Goal: Information Seeking & Learning: Learn about a topic

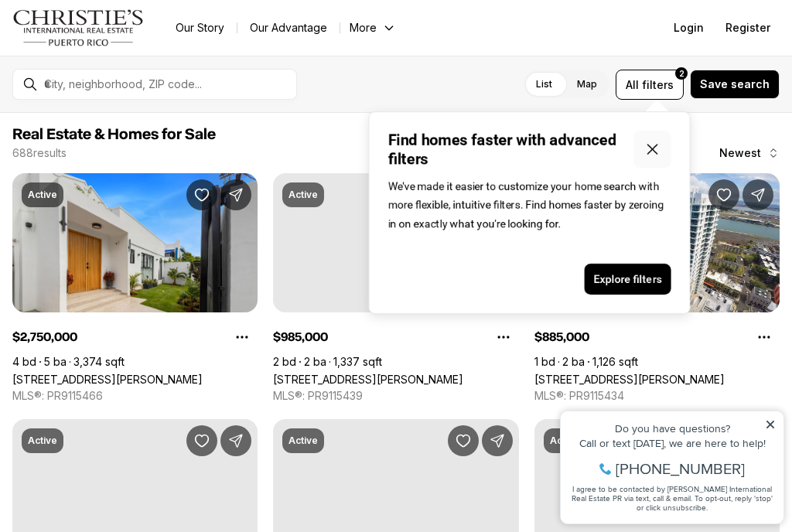
click at [654, 153] on icon "Close popover" at bounding box center [653, 149] width 19 height 19
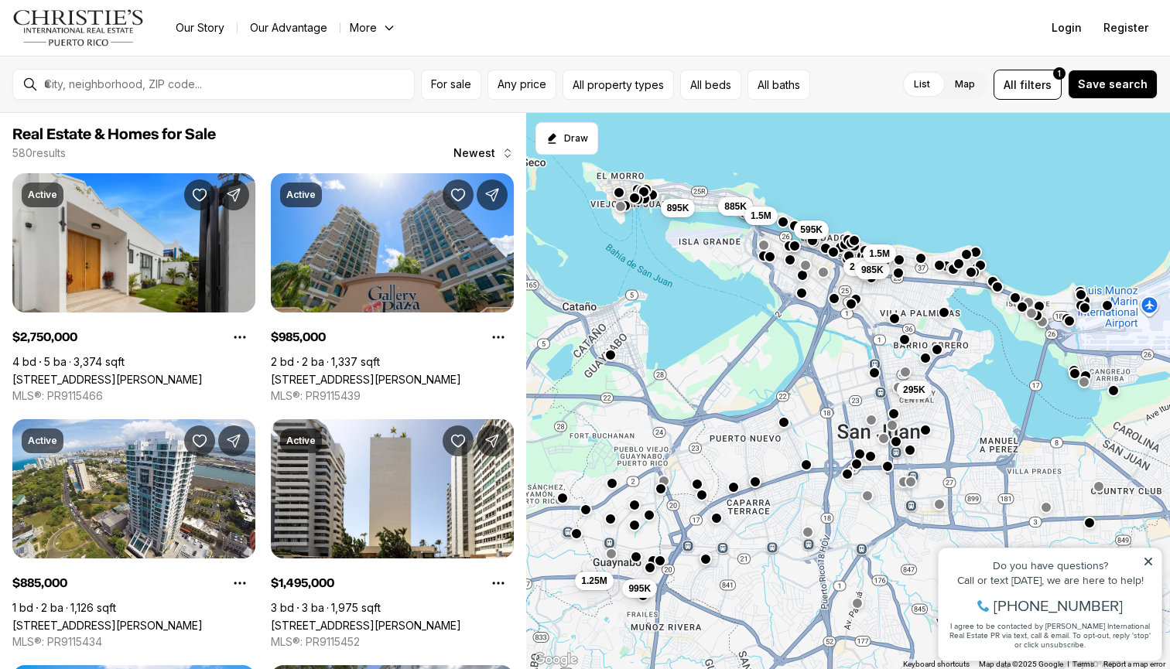
drag, startPoint x: 888, startPoint y: 452, endPoint x: 826, endPoint y: 365, distance: 106.5
click at [792, 365] on div "295K 140K 995K 1.25M 885K 895K 2.75M 985K 1.5M 595K 1.5M" at bounding box center [848, 391] width 644 height 557
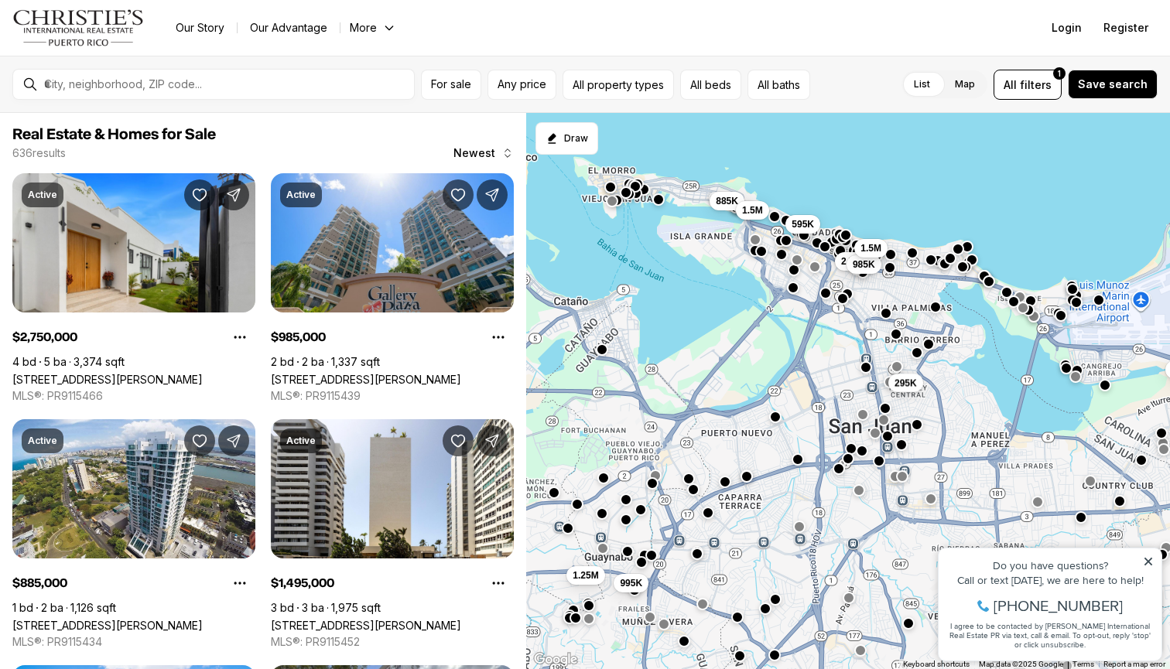
click at [792, 387] on span "295K" at bounding box center [905, 383] width 22 height 12
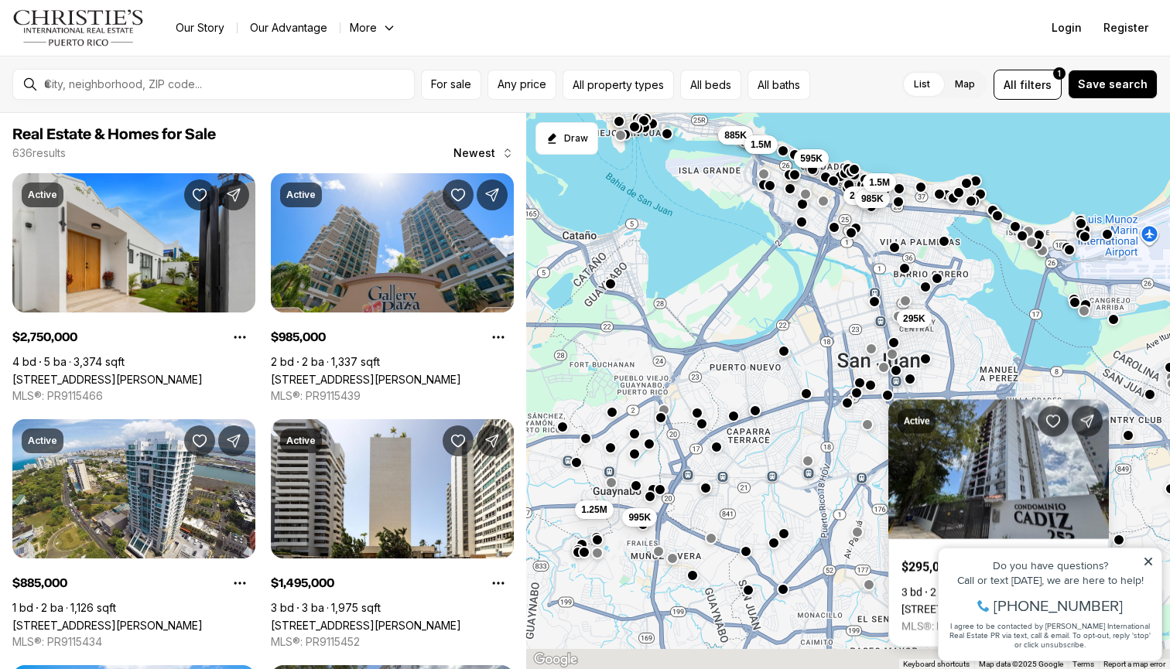
drag, startPoint x: 765, startPoint y: 431, endPoint x: 773, endPoint y: 376, distance: 55.6
click at [773, 375] on div "295K 140K 995K 1.25M 885K 2.75M 985K 1.5M 595K 1.5M 168K" at bounding box center [848, 391] width 644 height 557
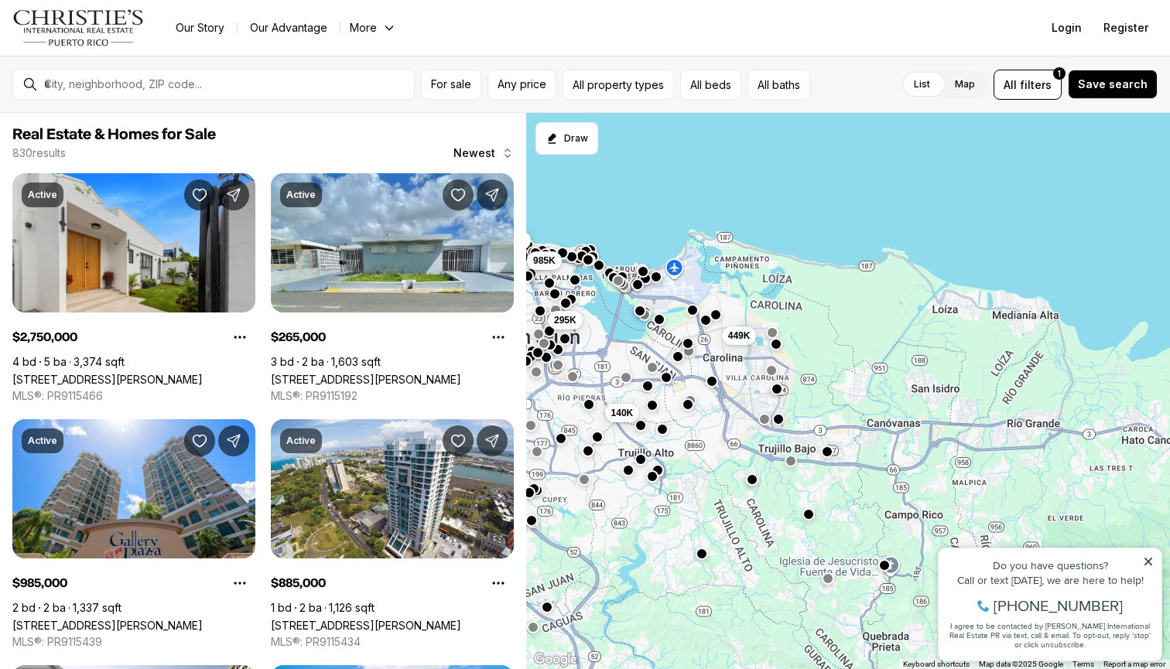
drag, startPoint x: 1110, startPoint y: 332, endPoint x: 823, endPoint y: 301, distance: 288.7
click at [792, 301] on div "295K 140K 1.25M 885K 985K 595K 265K 449K" at bounding box center [848, 391] width 644 height 557
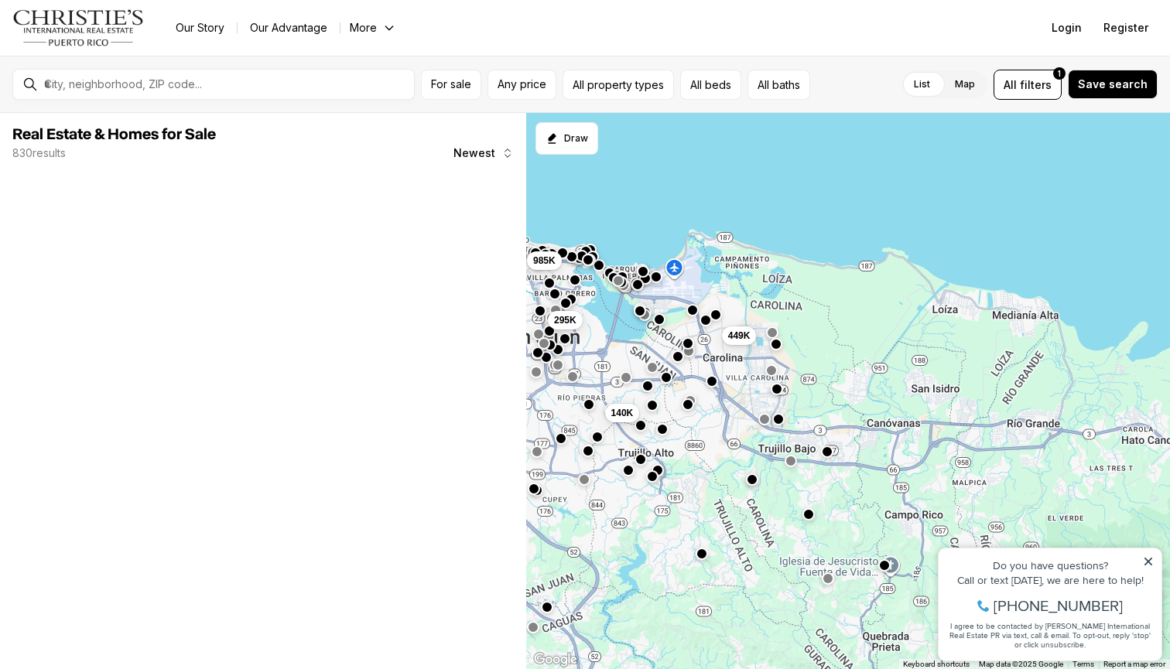
click at [626, 276] on div at bounding box center [621, 282] width 12 height 12
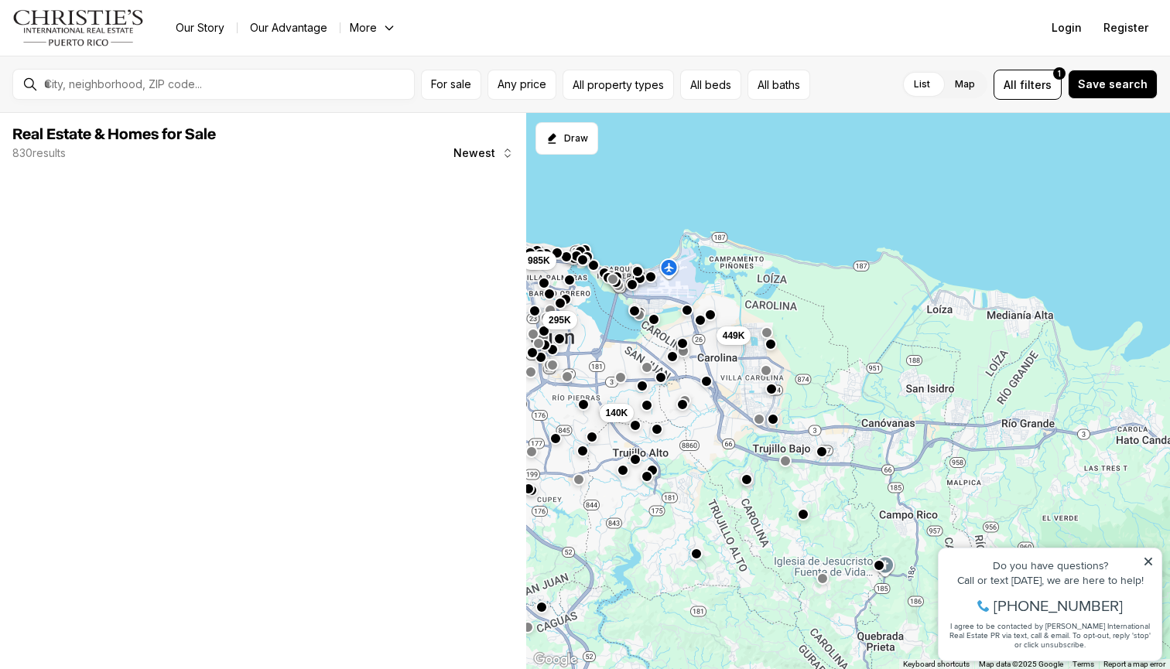
click at [792, 392] on div "295K 140K 985K 449K" at bounding box center [1165, 392] width 644 height 0
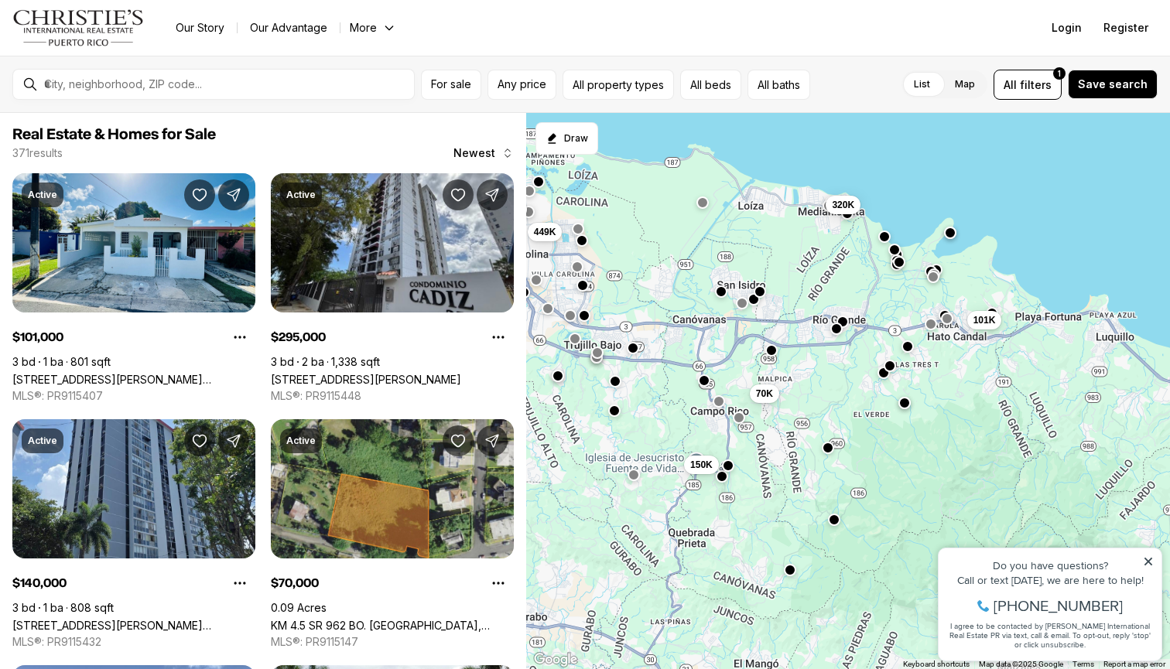
drag, startPoint x: 840, startPoint y: 354, endPoint x: 655, endPoint y: 251, distance: 211.6
click at [655, 251] on div "295K 175K 140K 528K 449K 150K 168K 101K 70K 320K" at bounding box center [848, 391] width 644 height 557
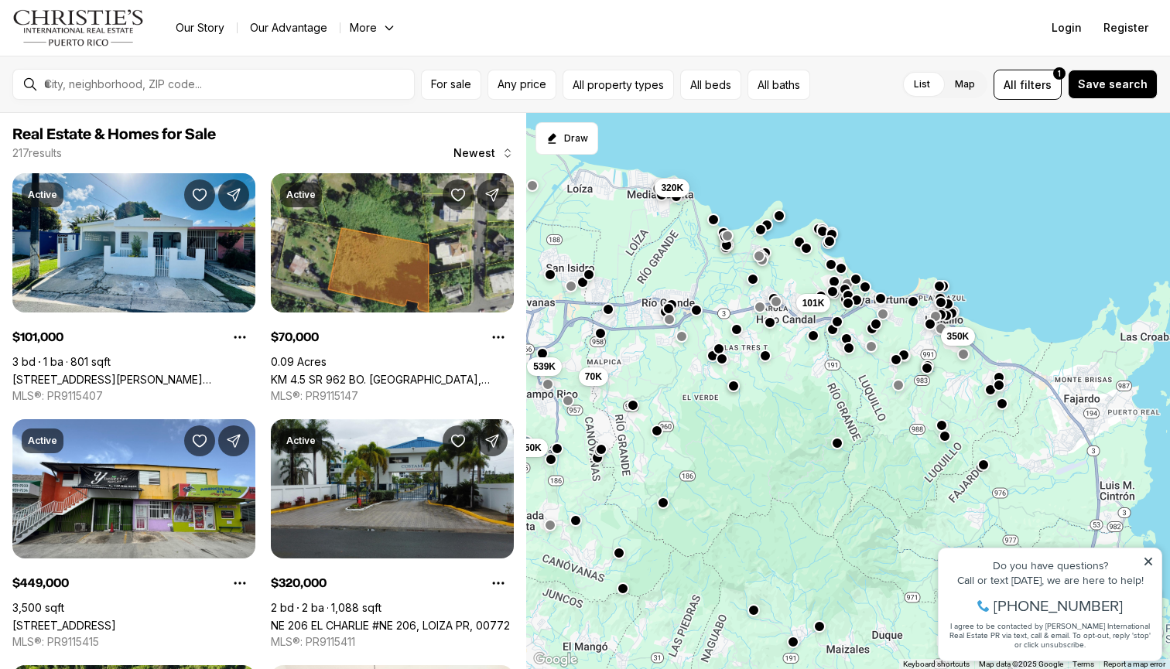
drag, startPoint x: 973, startPoint y: 403, endPoint x: 801, endPoint y: 385, distance: 172.7
click at [792, 385] on div "449K 192K 150K 90K 495K 101K 539K 70K 320K 350K 45K" at bounding box center [848, 391] width 644 height 557
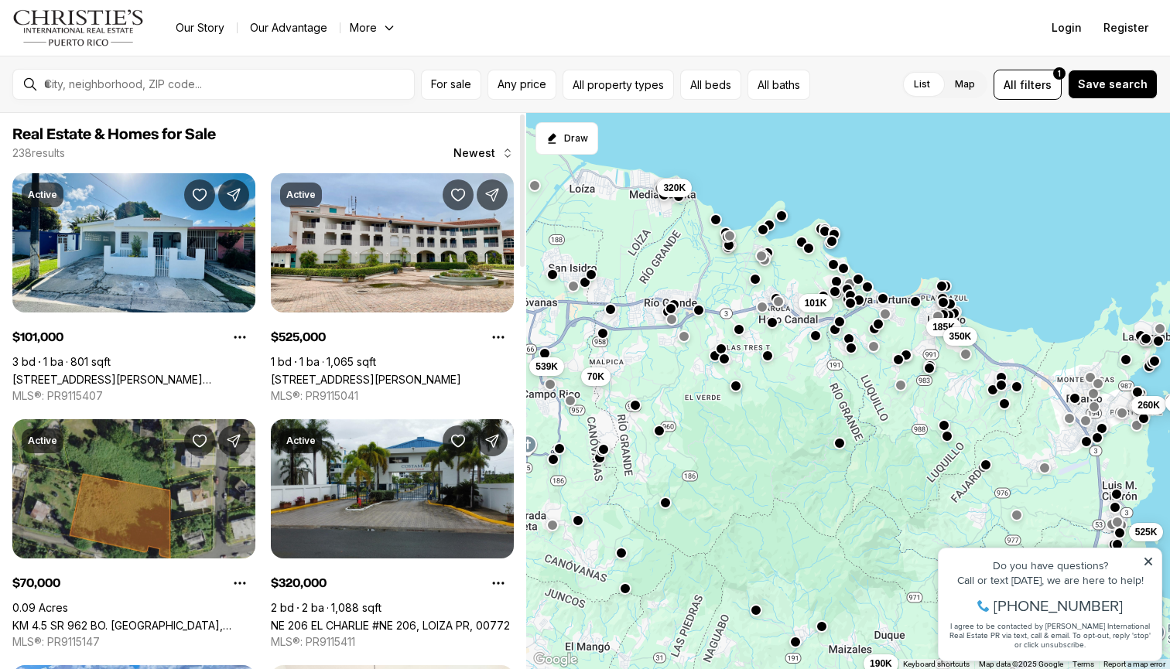
click at [74, 532] on link "KM 4.5 SR 962 BO. CAMBALACHE, CANOVANAS PR, 00729" at bounding box center [133, 625] width 243 height 13
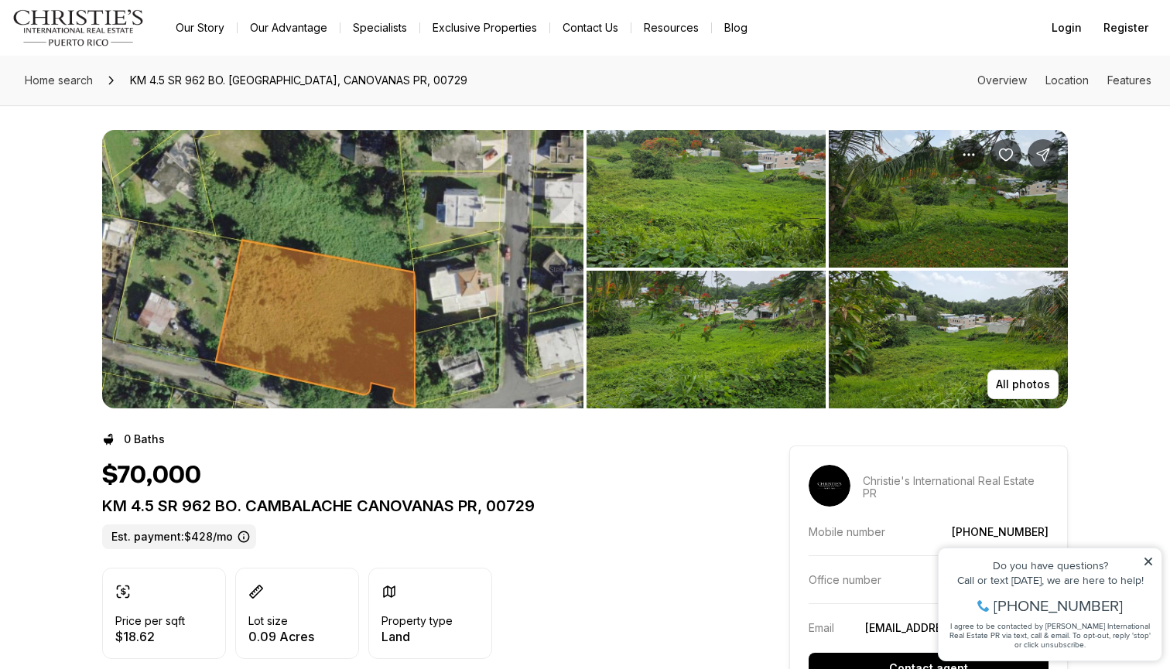
click at [774, 204] on img "View image gallery" at bounding box center [706, 199] width 239 height 138
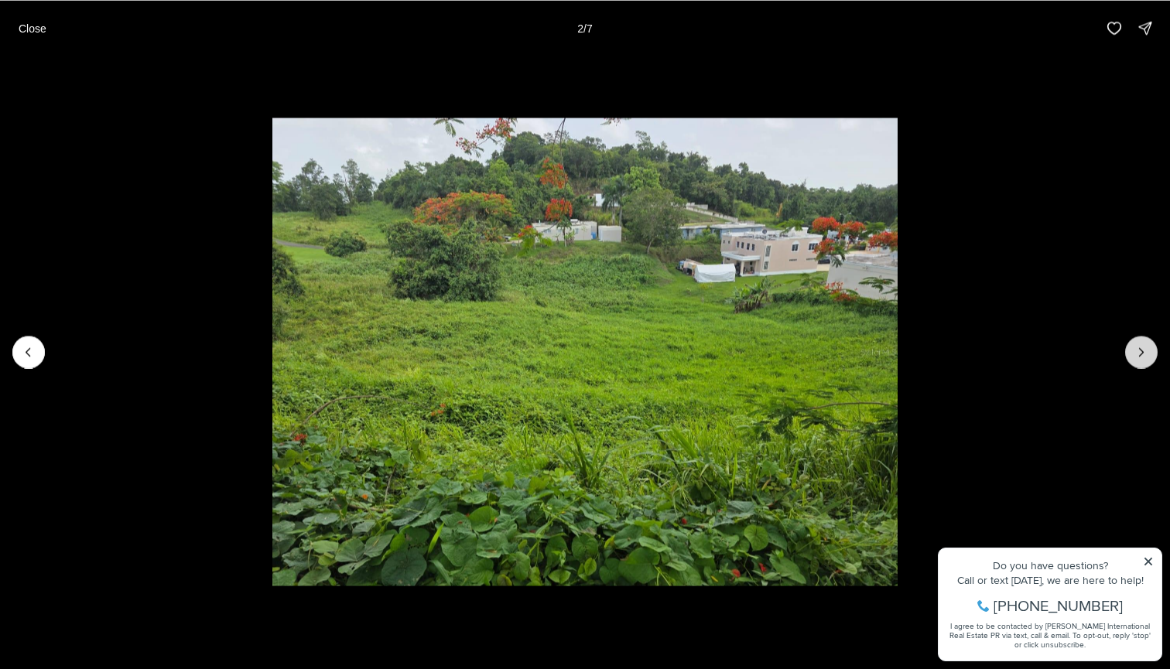
click at [1144, 355] on icon "Next slide" at bounding box center [1141, 351] width 15 height 15
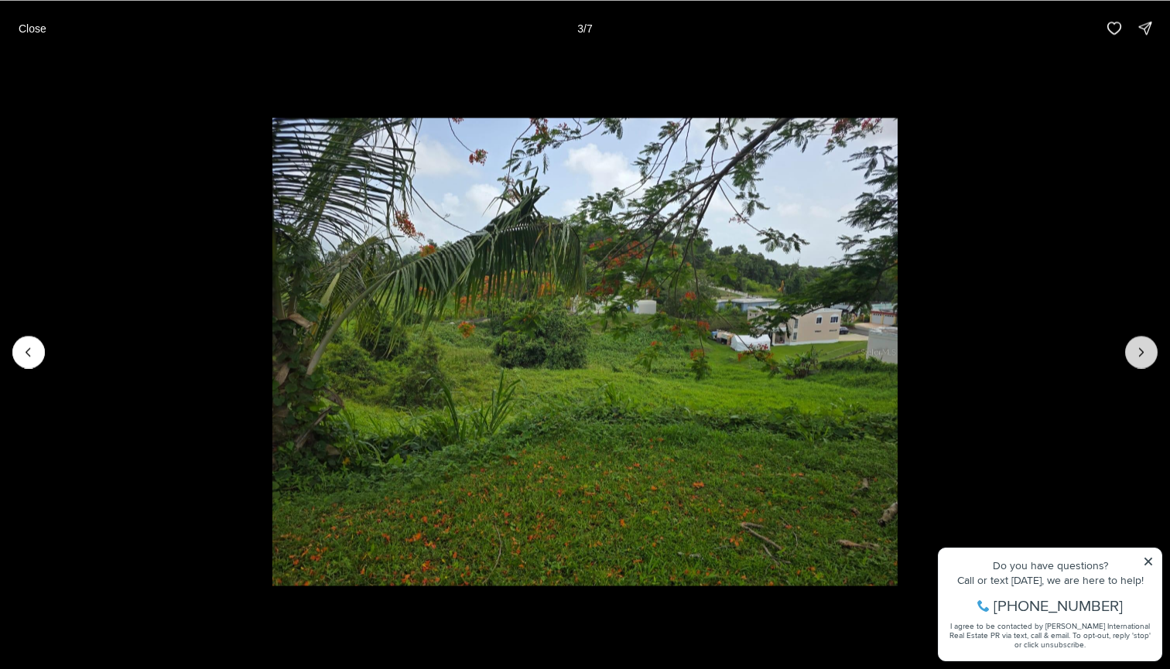
click at [1144, 355] on icon "Next slide" at bounding box center [1141, 351] width 15 height 15
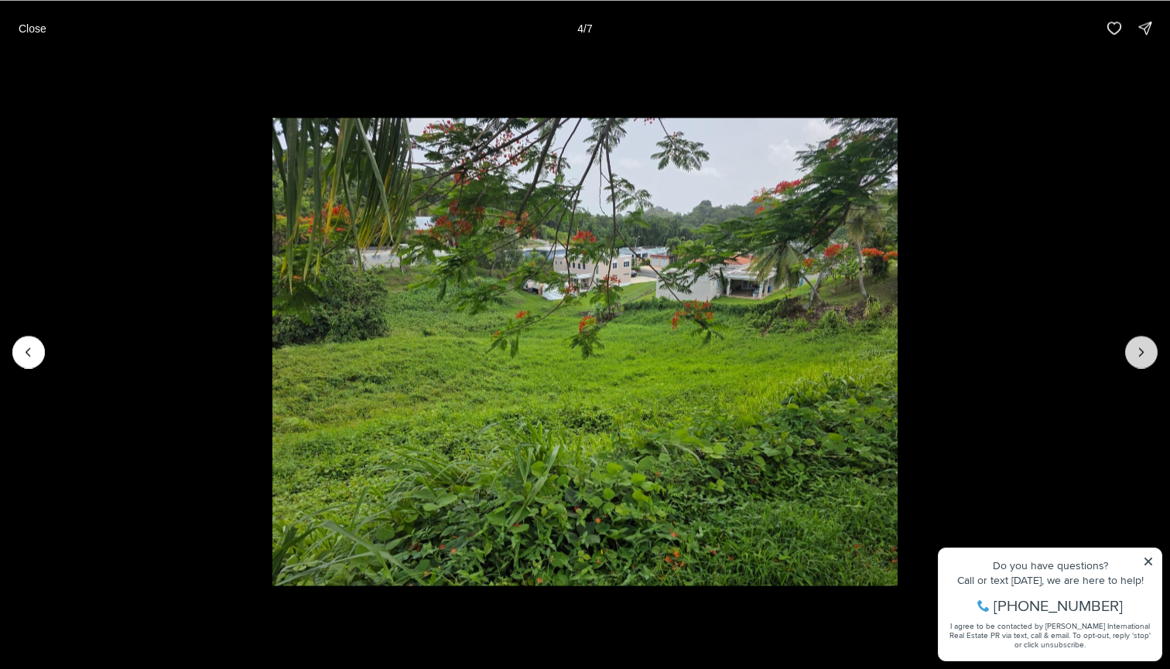
click at [1144, 355] on icon "Next slide" at bounding box center [1141, 351] width 15 height 15
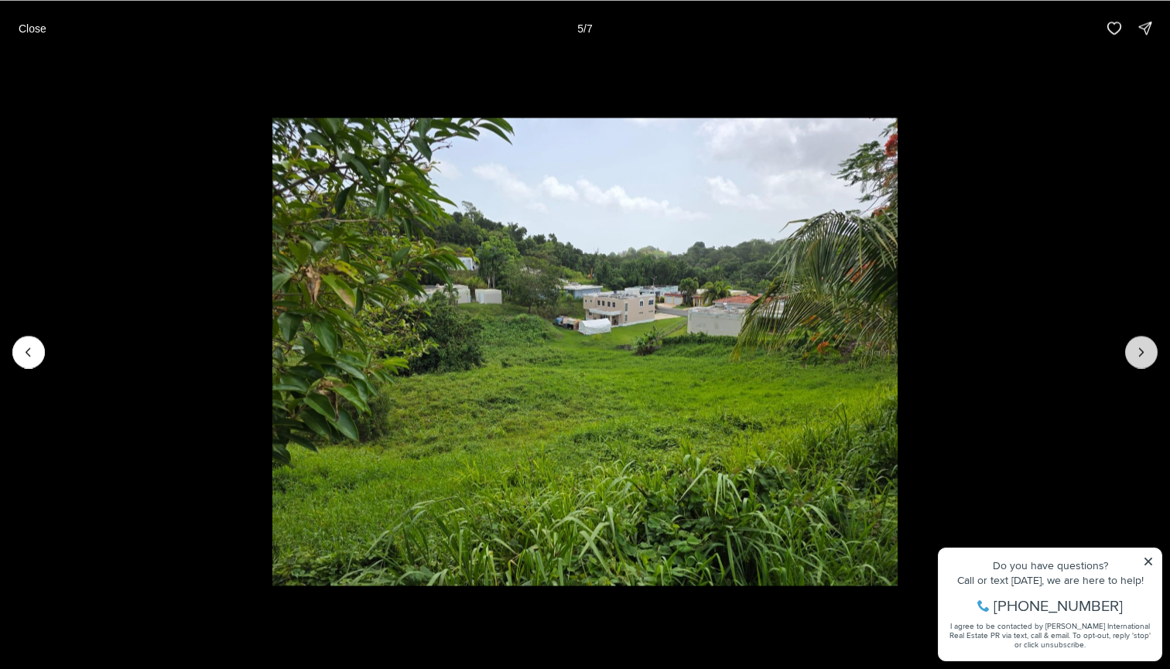
click at [1144, 355] on icon "Next slide" at bounding box center [1141, 351] width 15 height 15
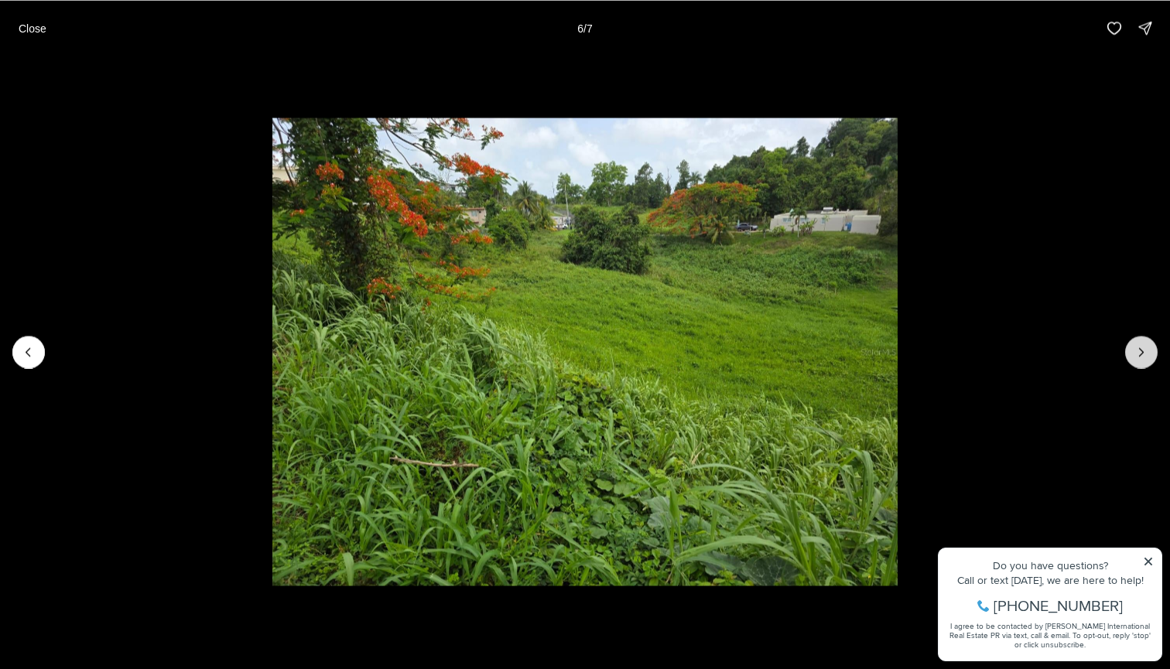
click at [1144, 355] on icon "Next slide" at bounding box center [1141, 351] width 15 height 15
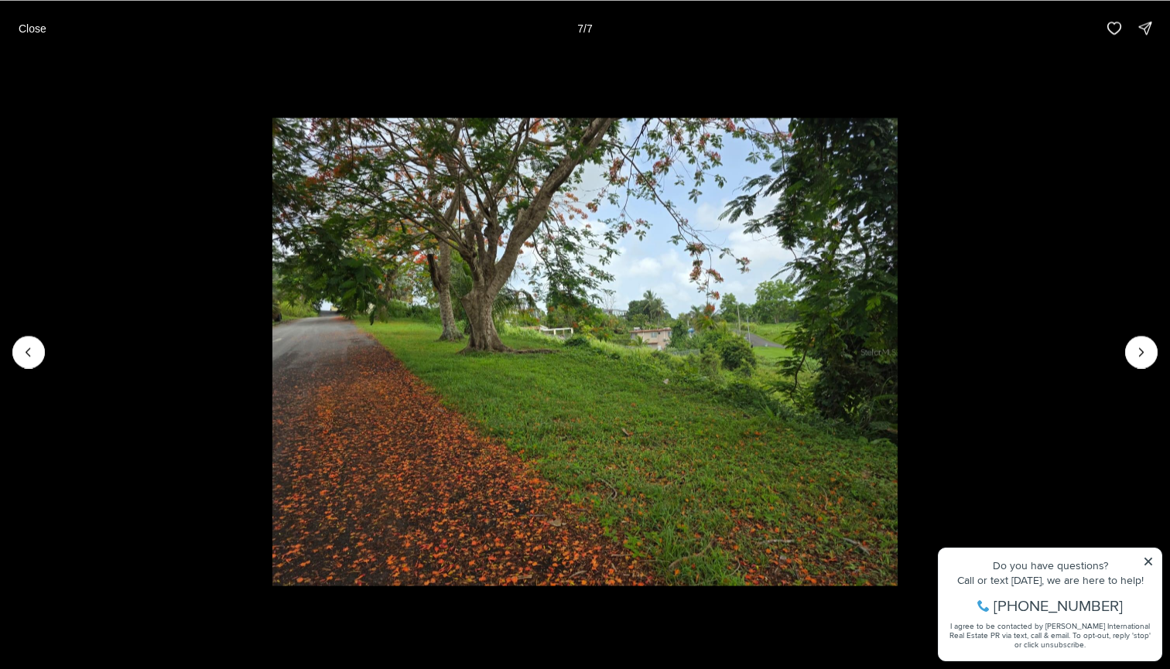
click at [1138, 356] on div at bounding box center [1141, 352] width 32 height 32
click at [43, 24] on p "Close" at bounding box center [33, 28] width 28 height 12
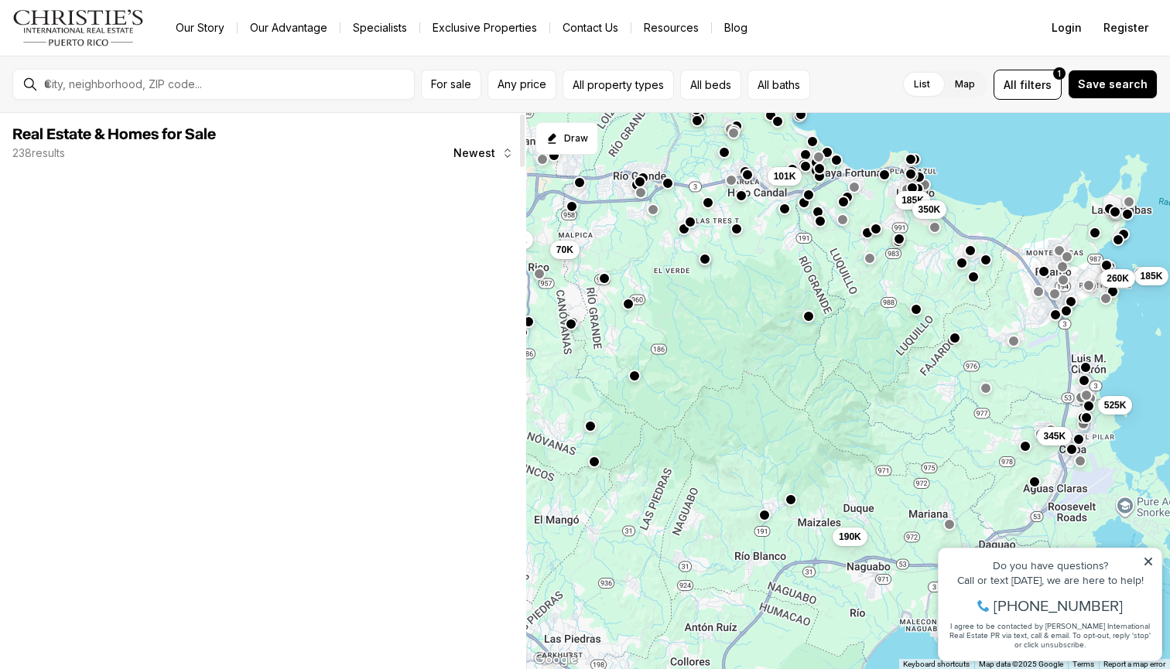
drag, startPoint x: 925, startPoint y: 470, endPoint x: 890, endPoint y: 341, distance: 133.3
click at [891, 340] on div "185K 260K 345K 525K 185K 350K 101K 539K 70K 190K 320K" at bounding box center [848, 391] width 644 height 557
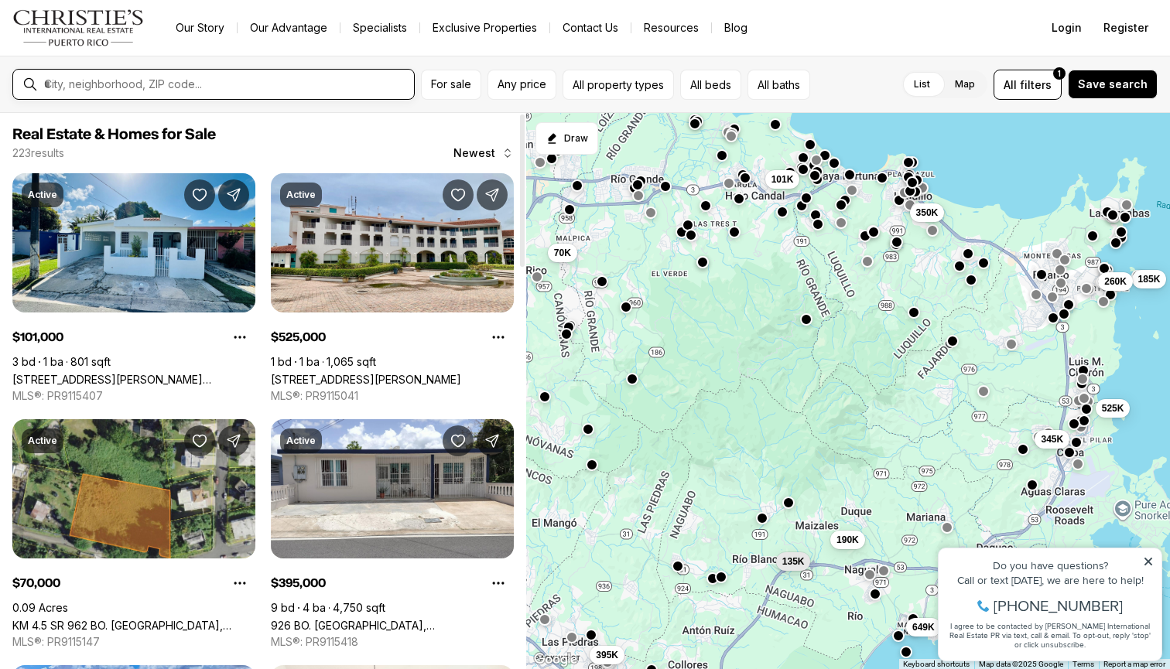
click at [231, 83] on input "text" at bounding box center [226, 84] width 364 height 14
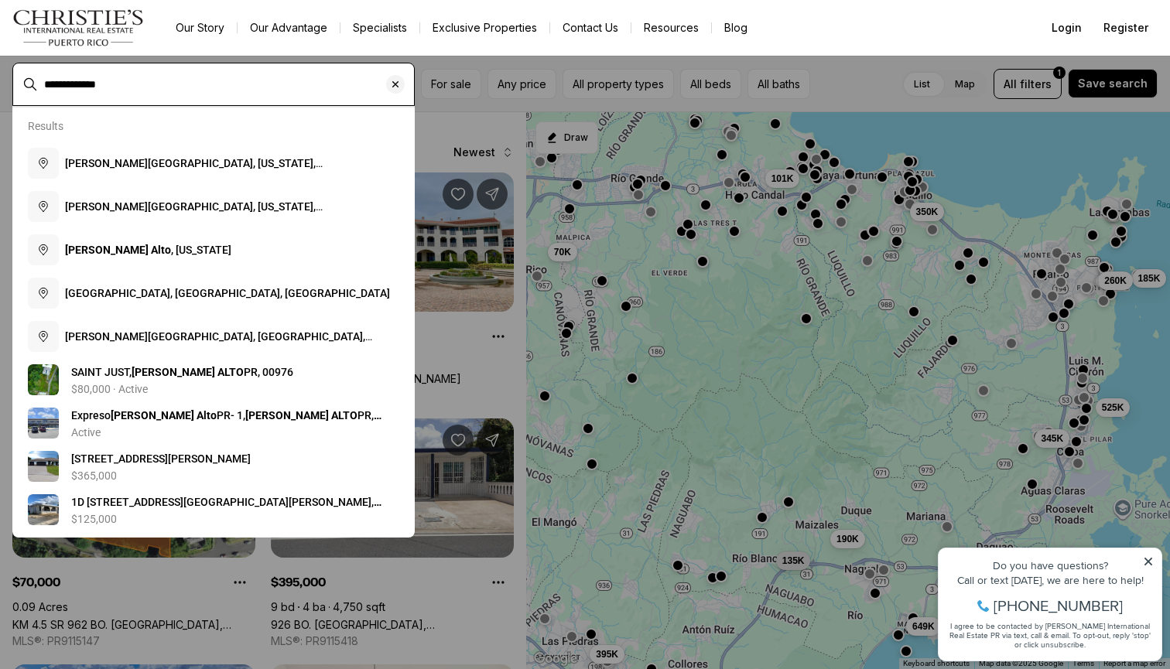
type input "**********"
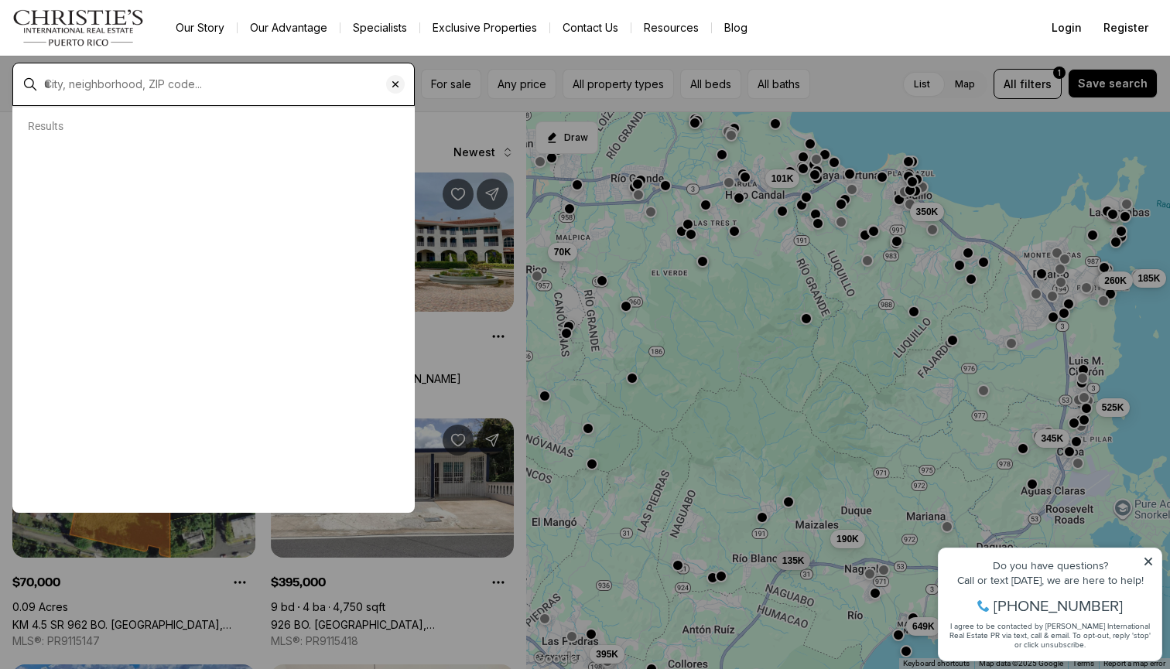
type input "**********"
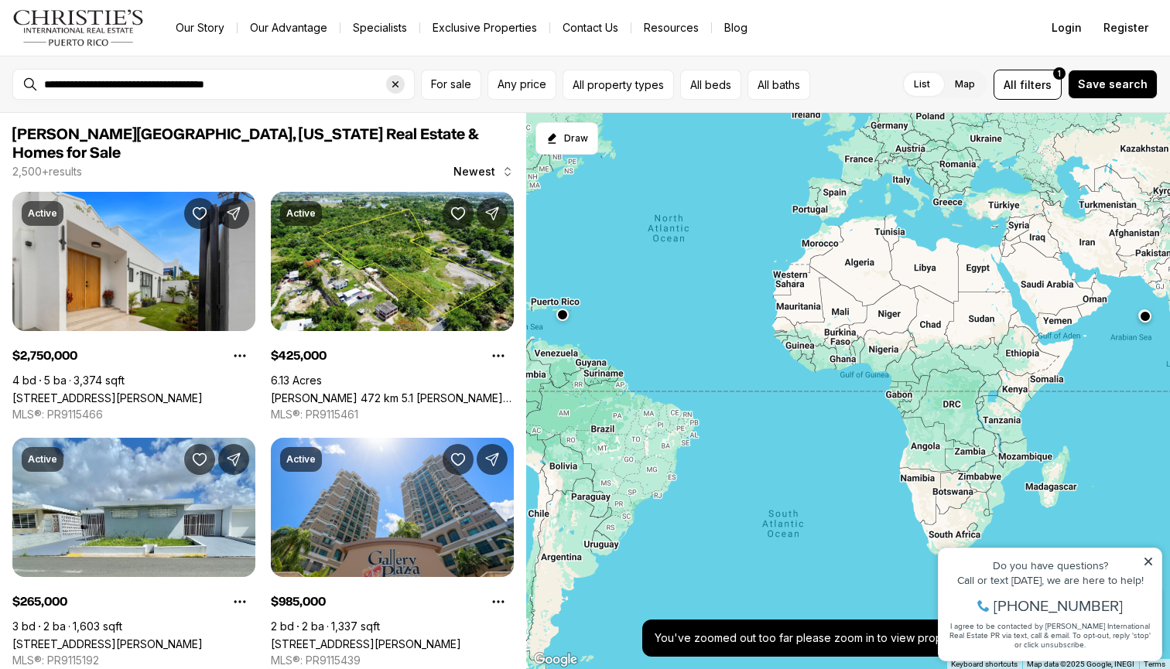
click at [398, 89] on icon "Clear search input" at bounding box center [395, 84] width 12 height 12
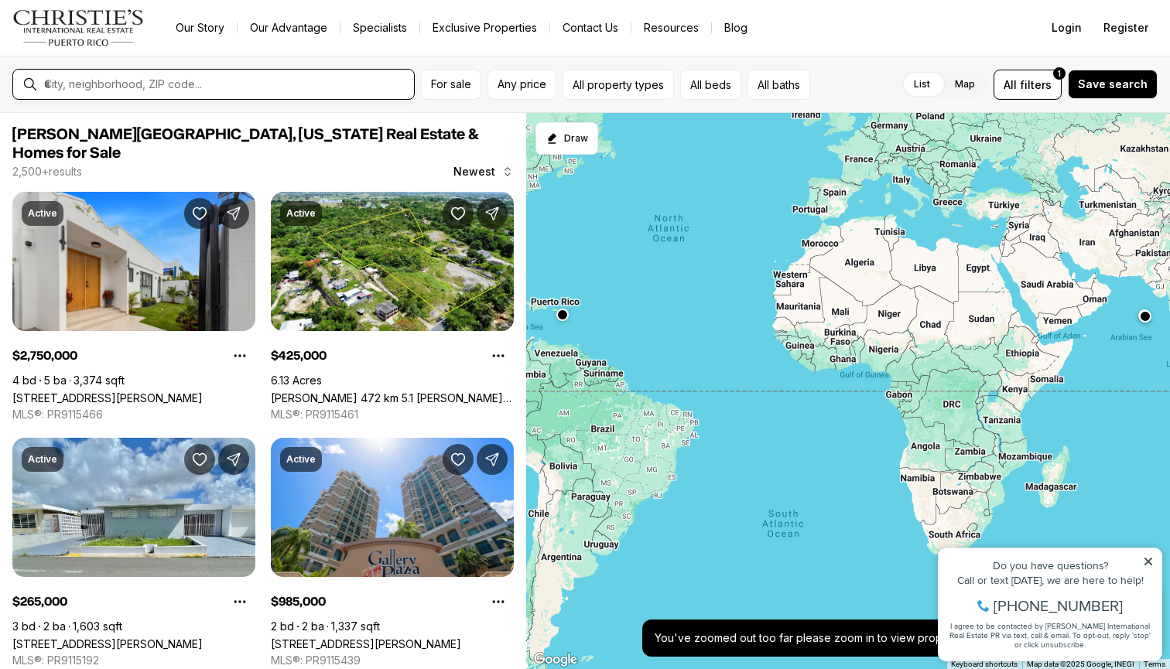
click at [104, 86] on input "text" at bounding box center [226, 84] width 364 height 14
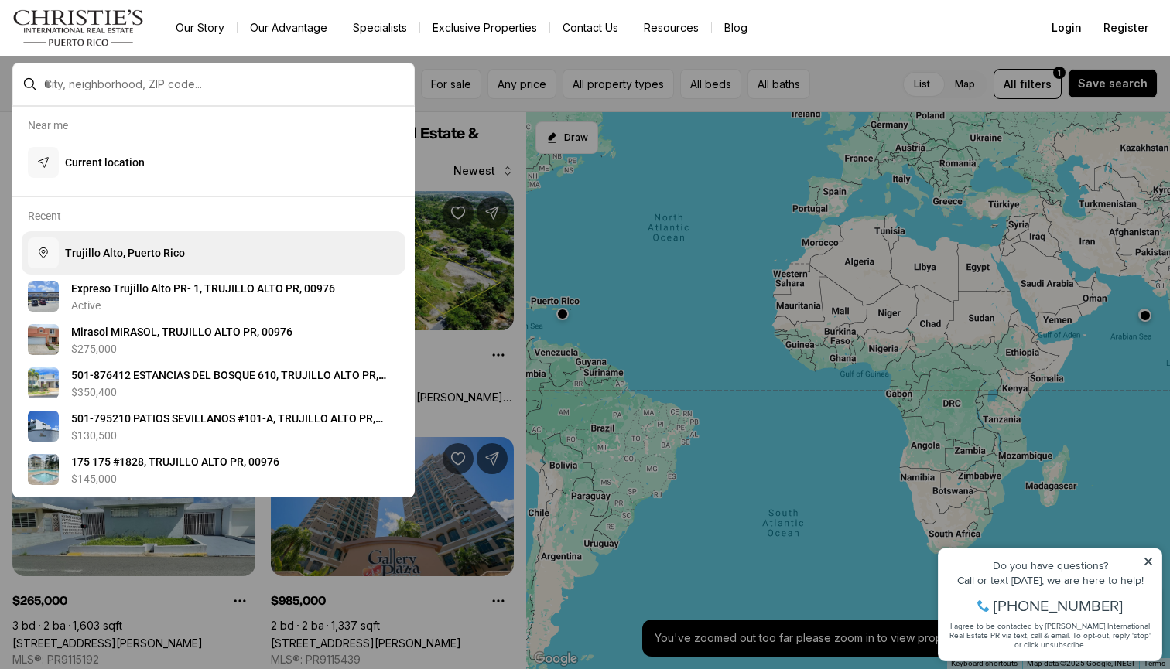
click at [115, 254] on span "T r u j i l l o A l t o , P u e r t o R i c o" at bounding box center [125, 253] width 120 height 12
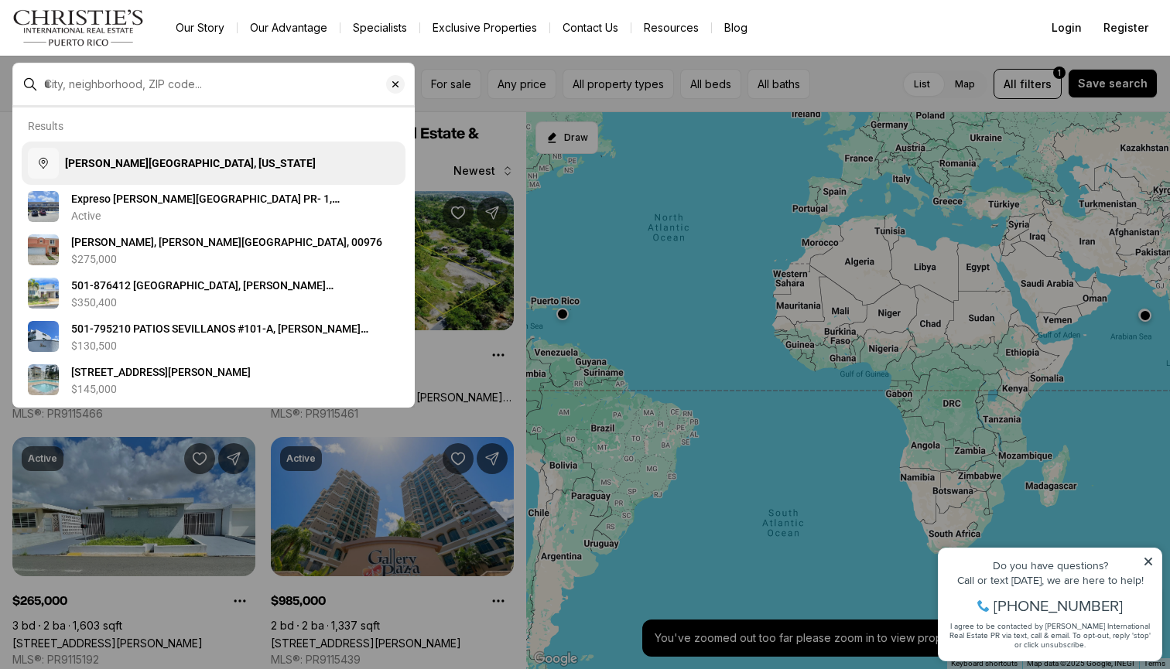
type input "**********"
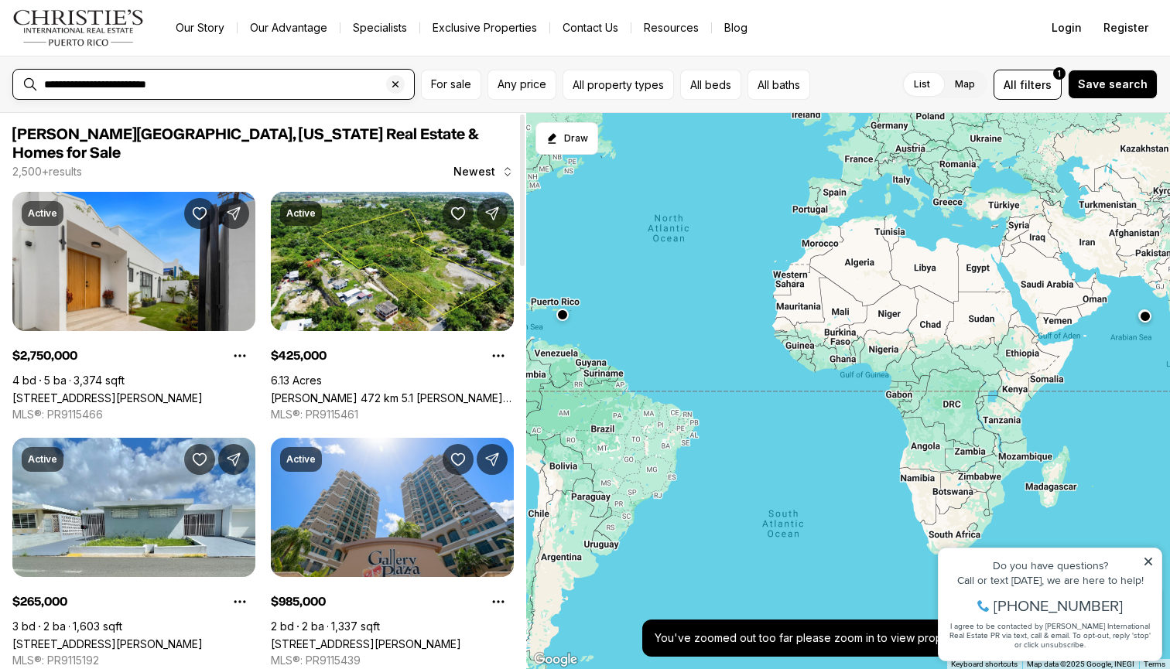
click at [299, 81] on input "**********" at bounding box center [226, 84] width 364 height 14
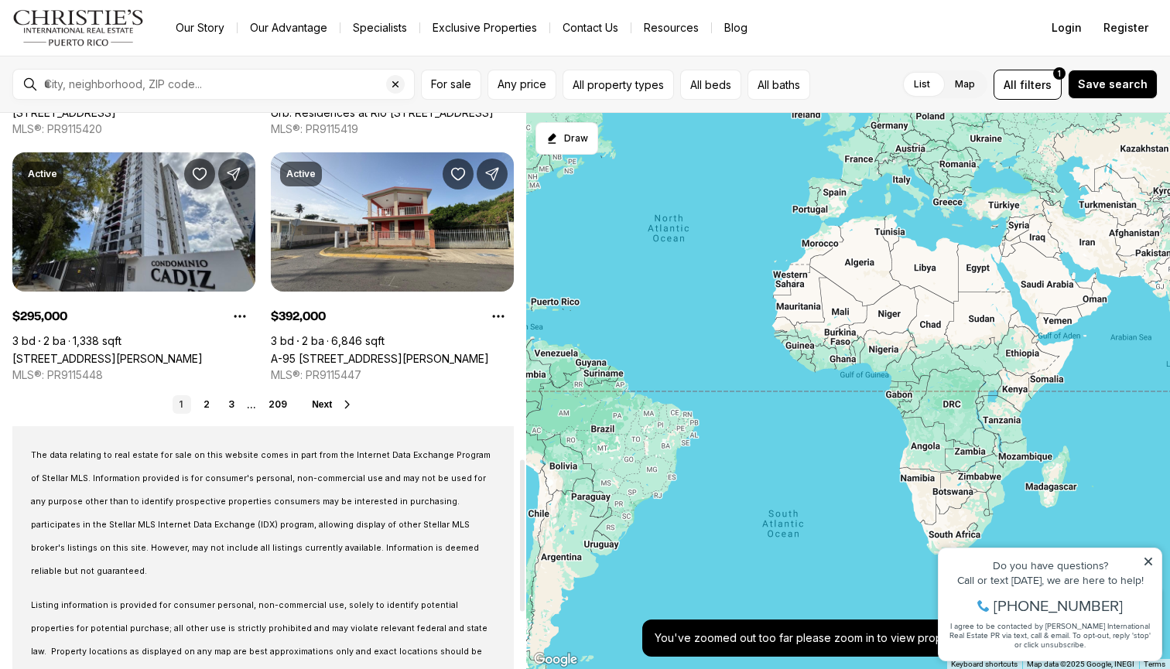
scroll to position [1318, 0]
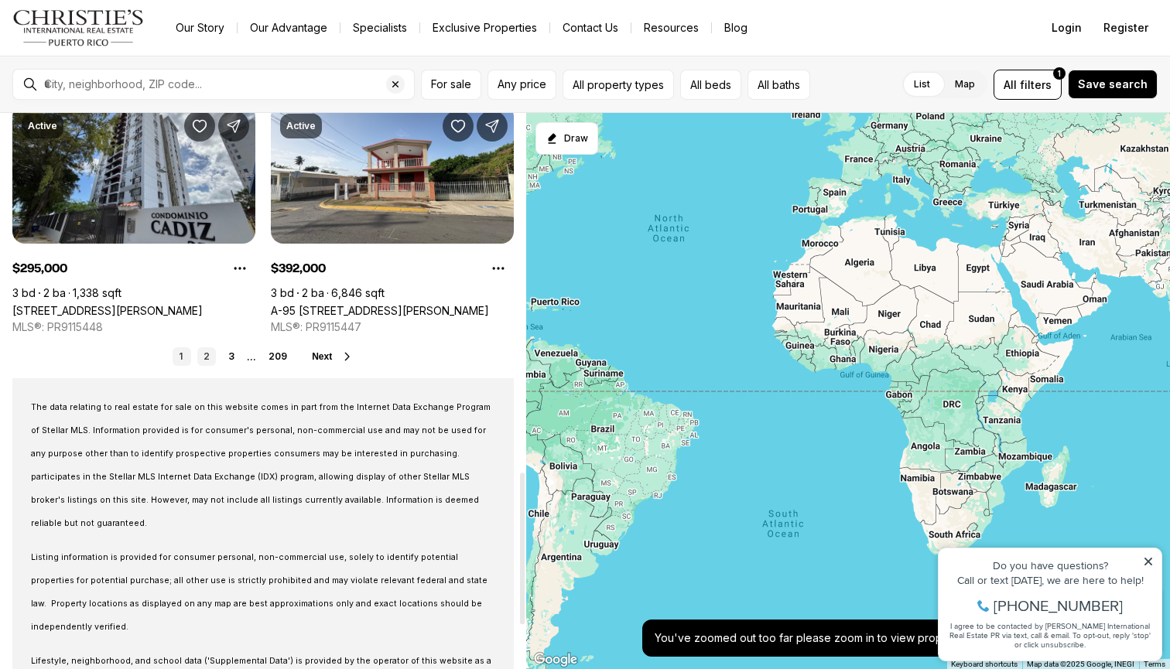
click at [212, 357] on link "2" at bounding box center [206, 356] width 19 height 19
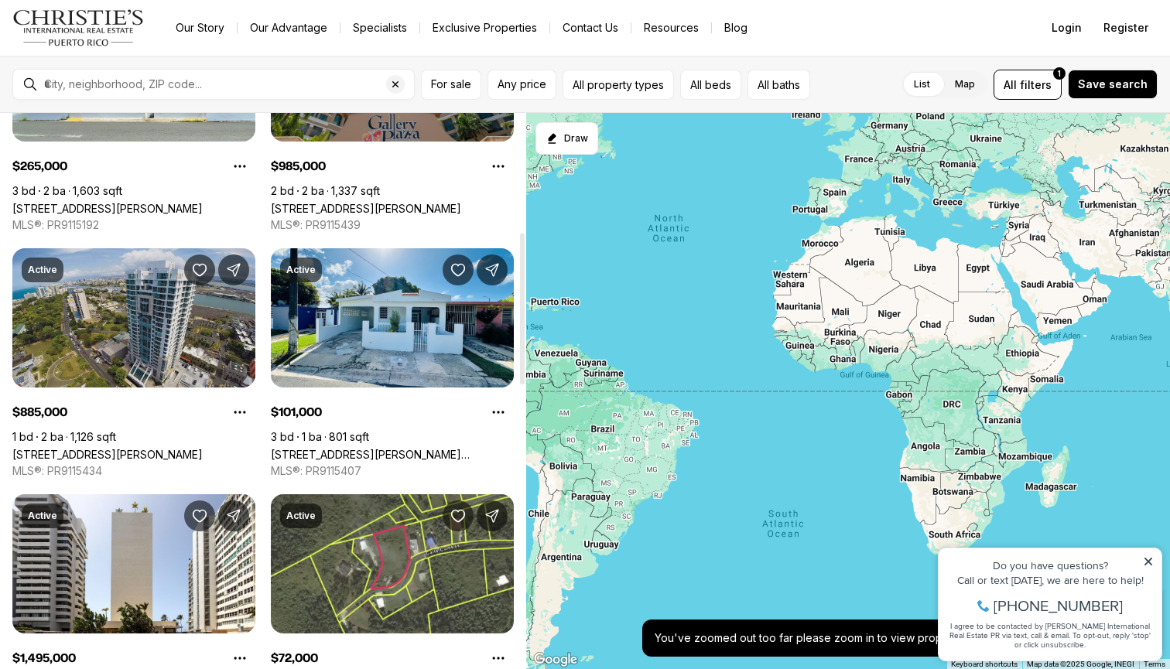
scroll to position [437, 0]
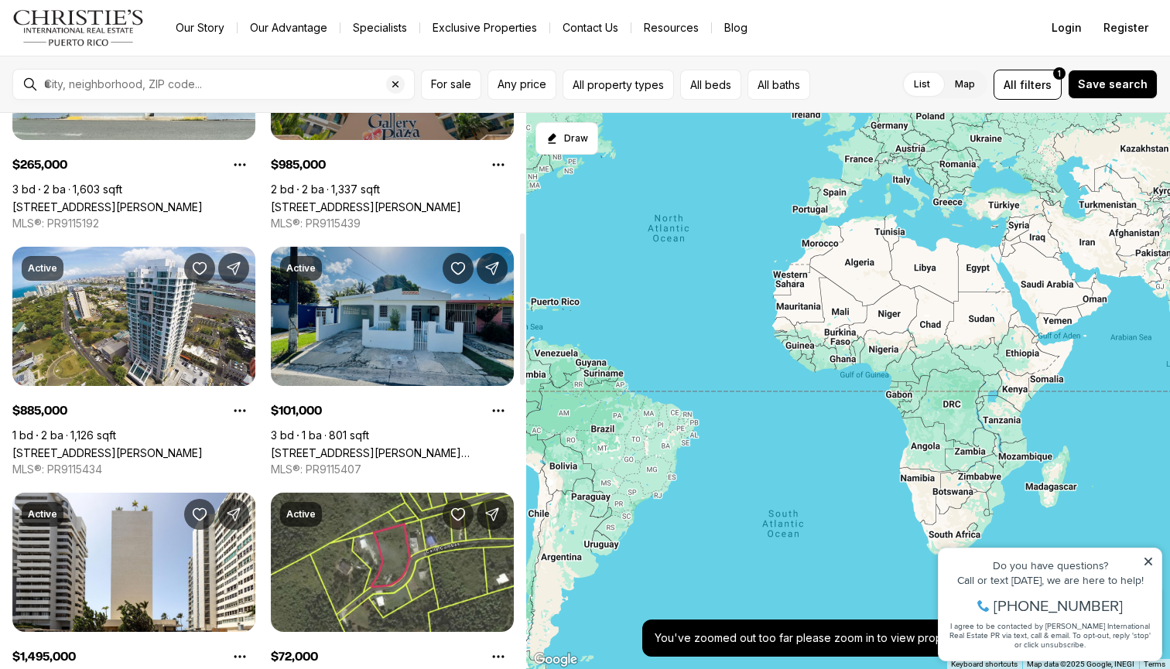
click at [409, 446] on link "[STREET_ADDRESS][PERSON_NAME][PERSON_NAME]" at bounding box center [392, 452] width 243 height 13
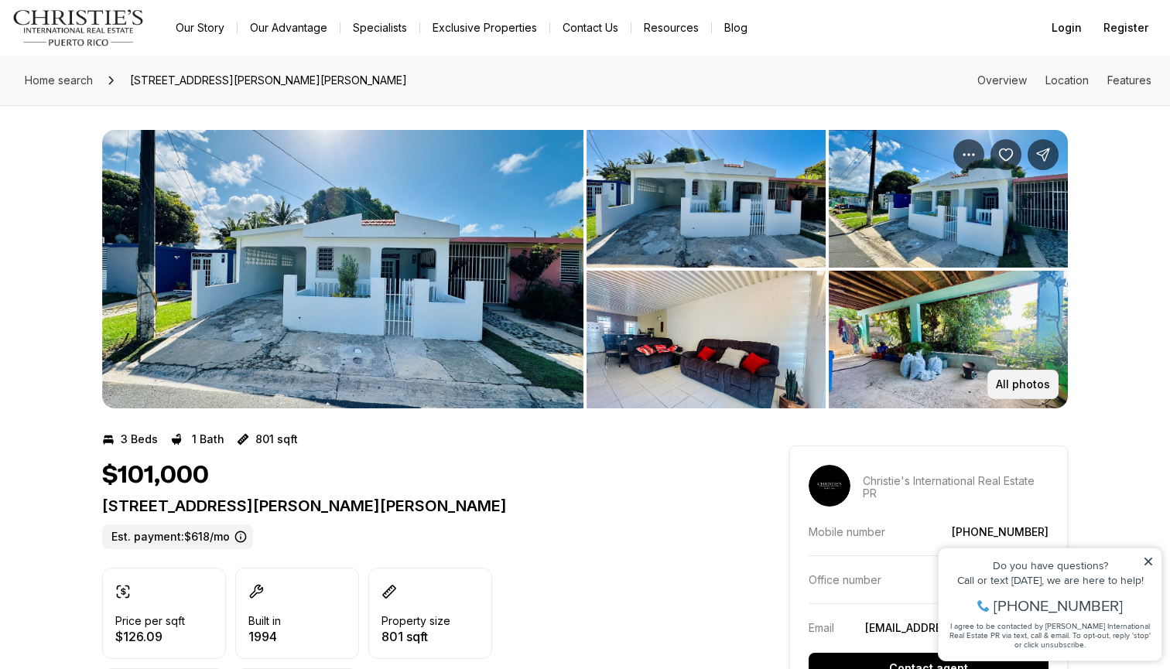
click at [1022, 378] on p "All photos" at bounding box center [1023, 384] width 54 height 12
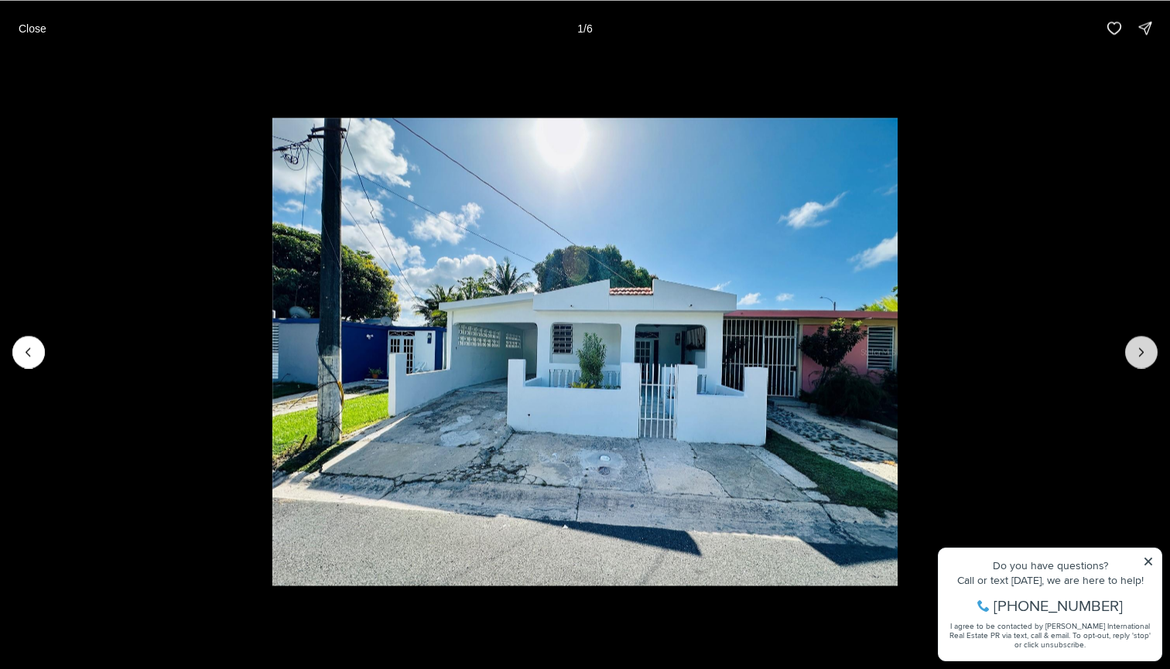
click at [1151, 352] on button "Next slide" at bounding box center [1141, 352] width 32 height 32
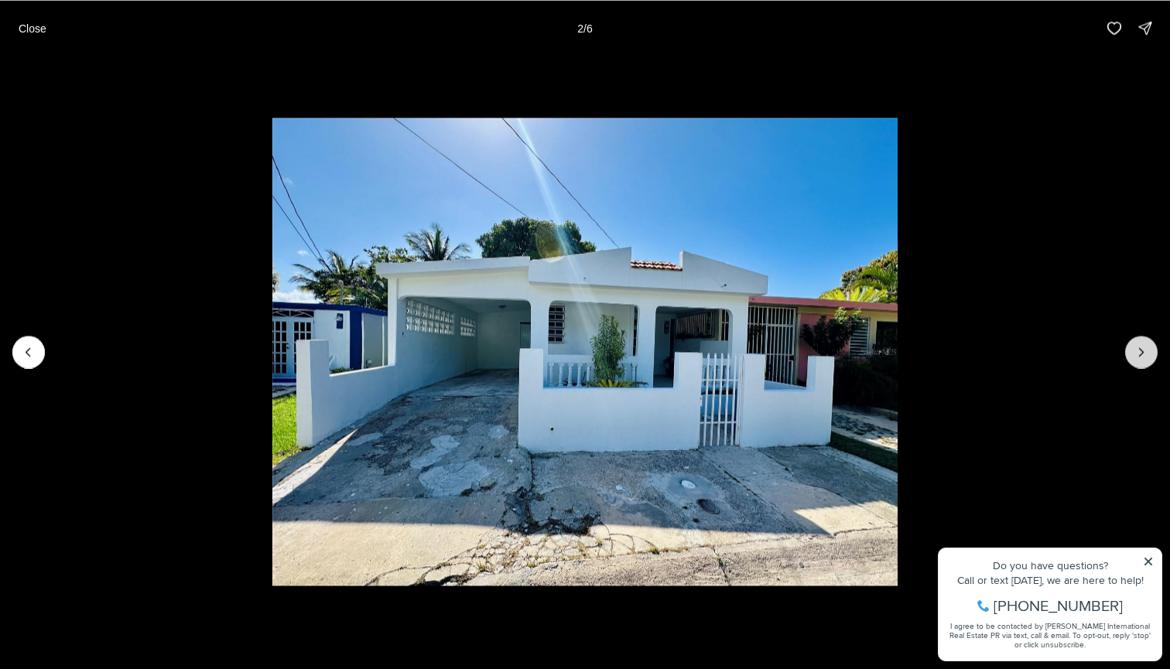
click at [1151, 352] on button "Next slide" at bounding box center [1141, 352] width 32 height 32
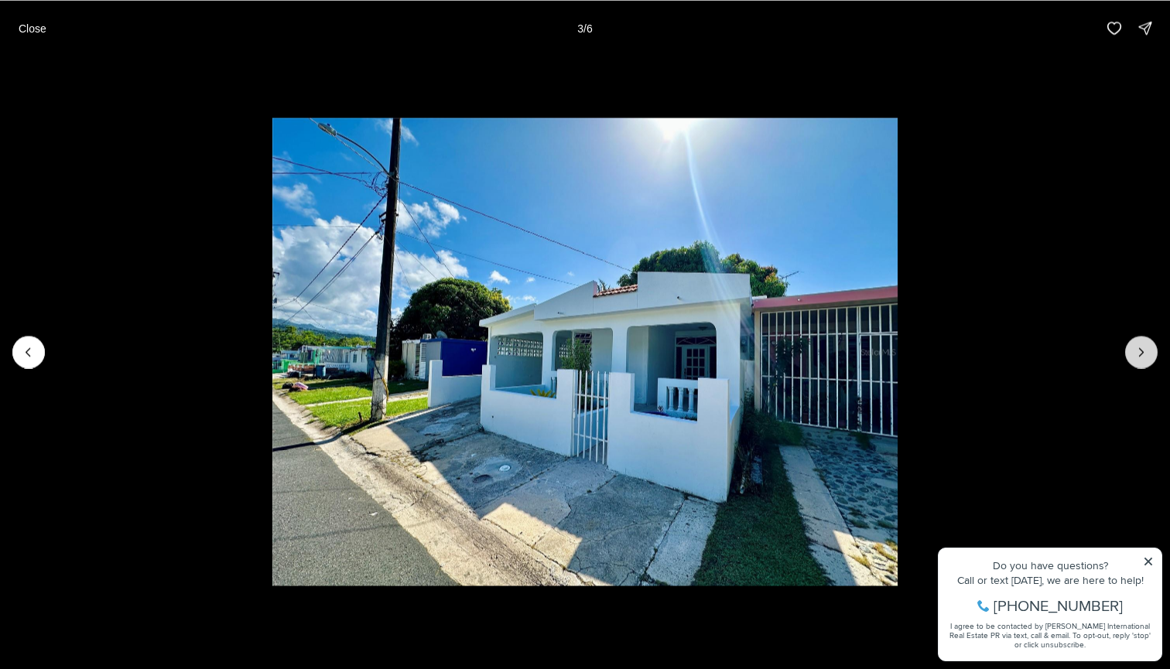
click at [1151, 352] on button "Next slide" at bounding box center [1141, 352] width 32 height 32
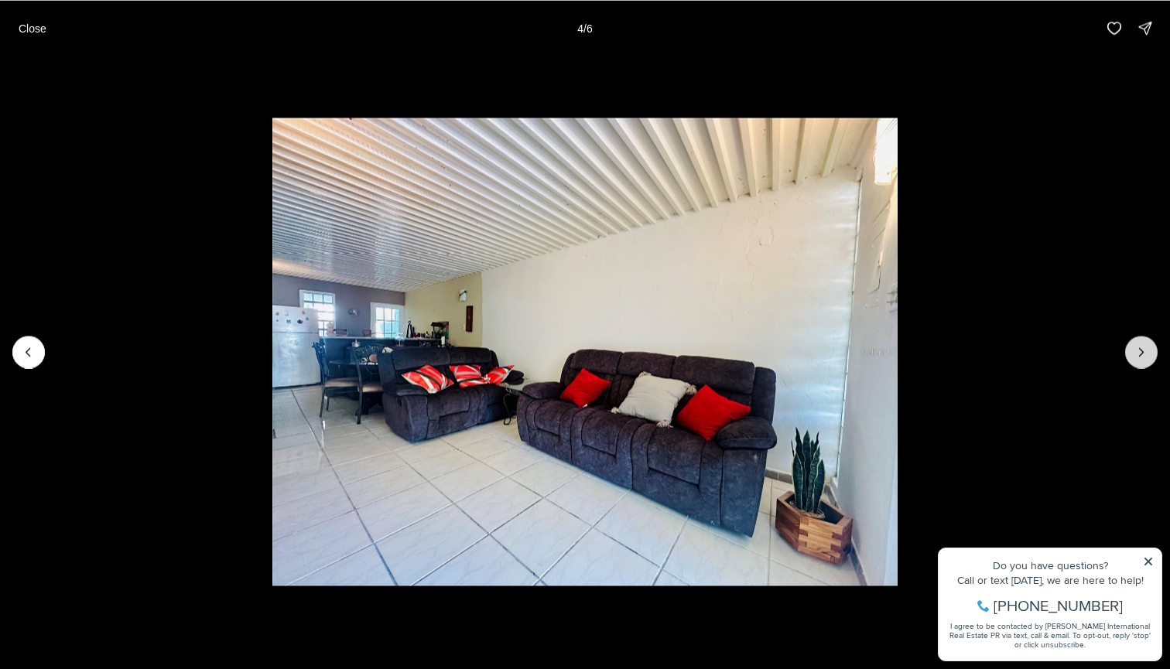
click at [1151, 352] on button "Next slide" at bounding box center [1141, 352] width 32 height 32
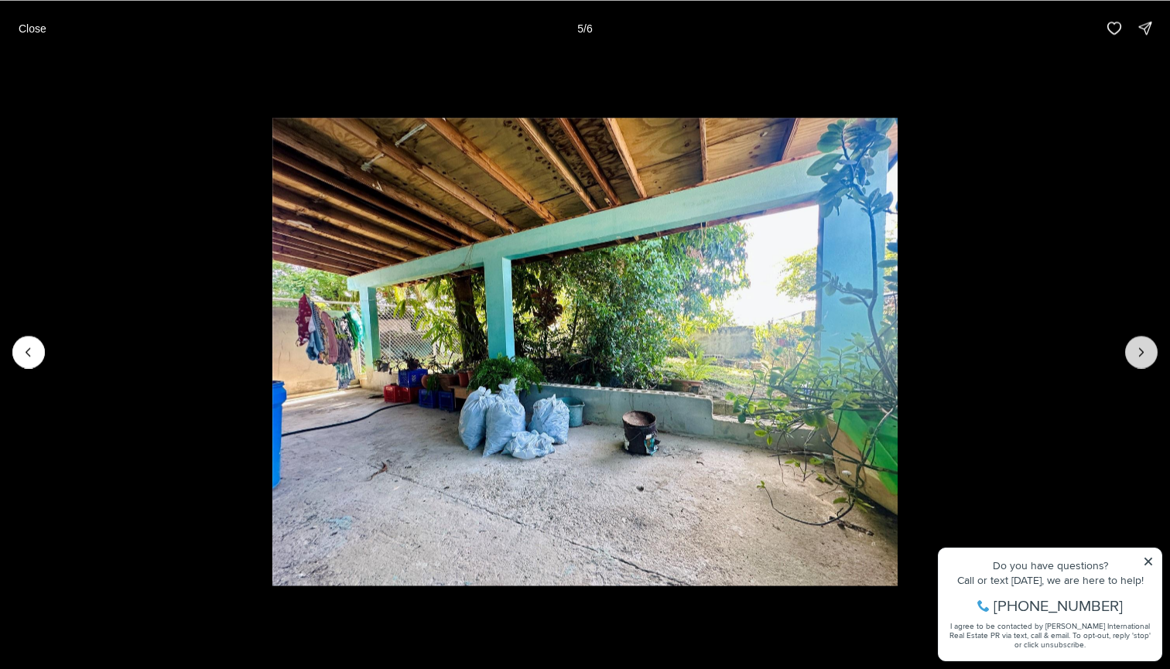
click at [1151, 352] on button "Next slide" at bounding box center [1141, 352] width 32 height 32
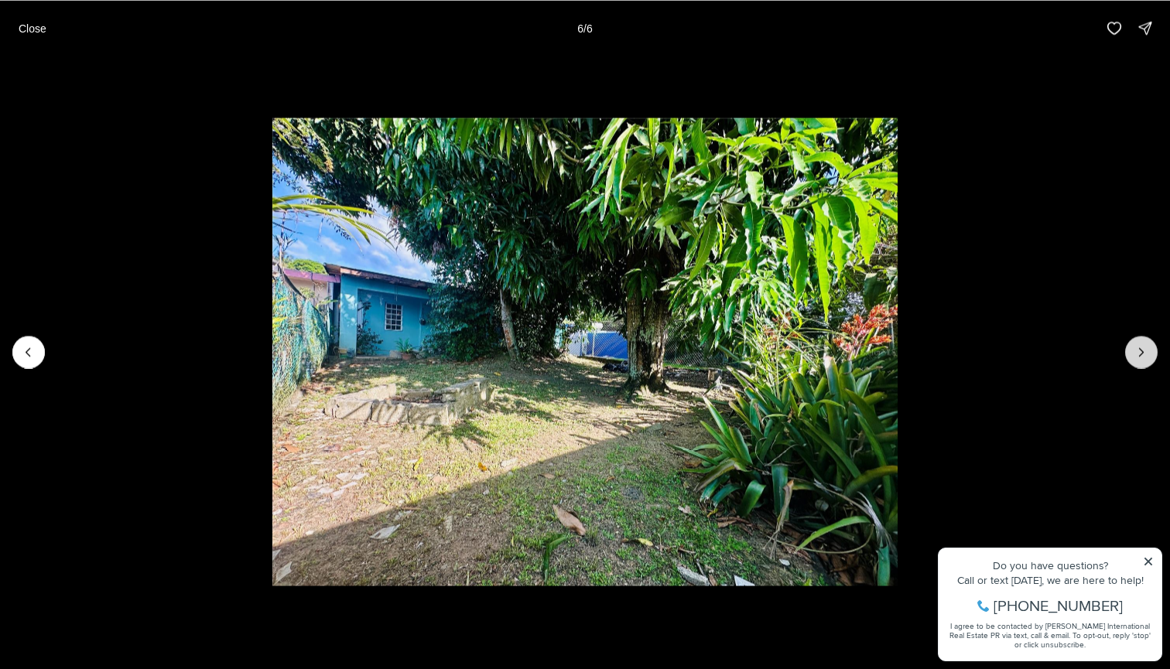
click at [1151, 352] on div at bounding box center [1141, 352] width 32 height 32
click at [272, 366] on img "6 of 6" at bounding box center [584, 352] width 624 height 469
click at [29, 354] on icon "Previous slide" at bounding box center [28, 352] width 4 height 8
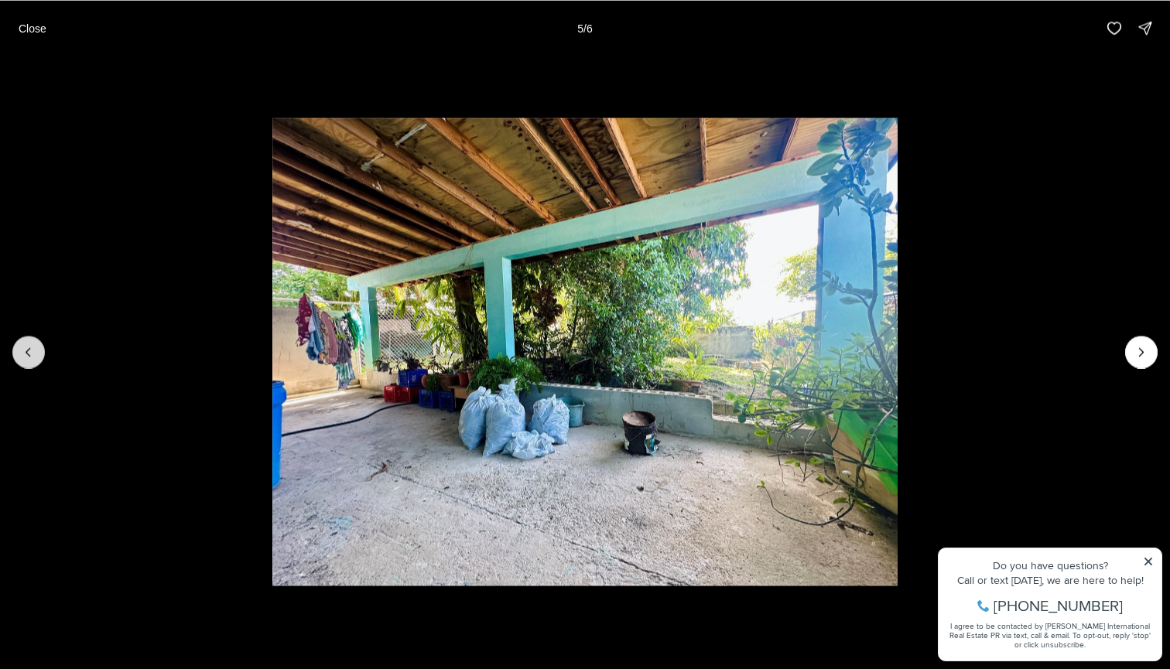
click at [29, 354] on icon "Previous slide" at bounding box center [28, 352] width 4 height 8
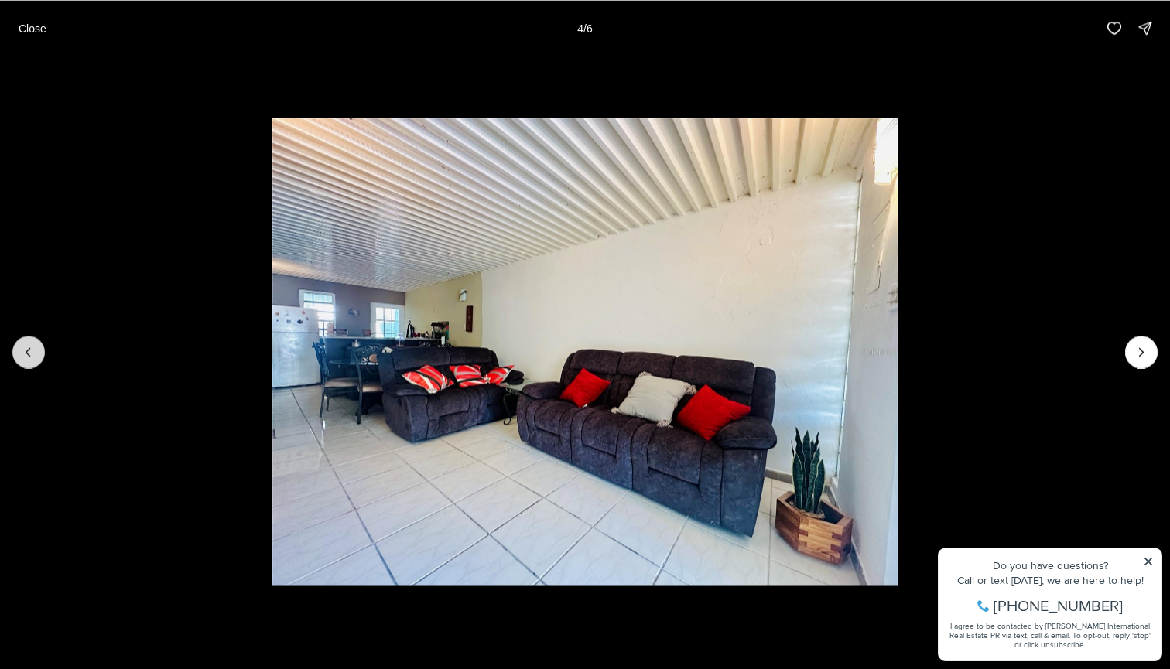
click at [29, 354] on icon "Previous slide" at bounding box center [28, 352] width 4 height 8
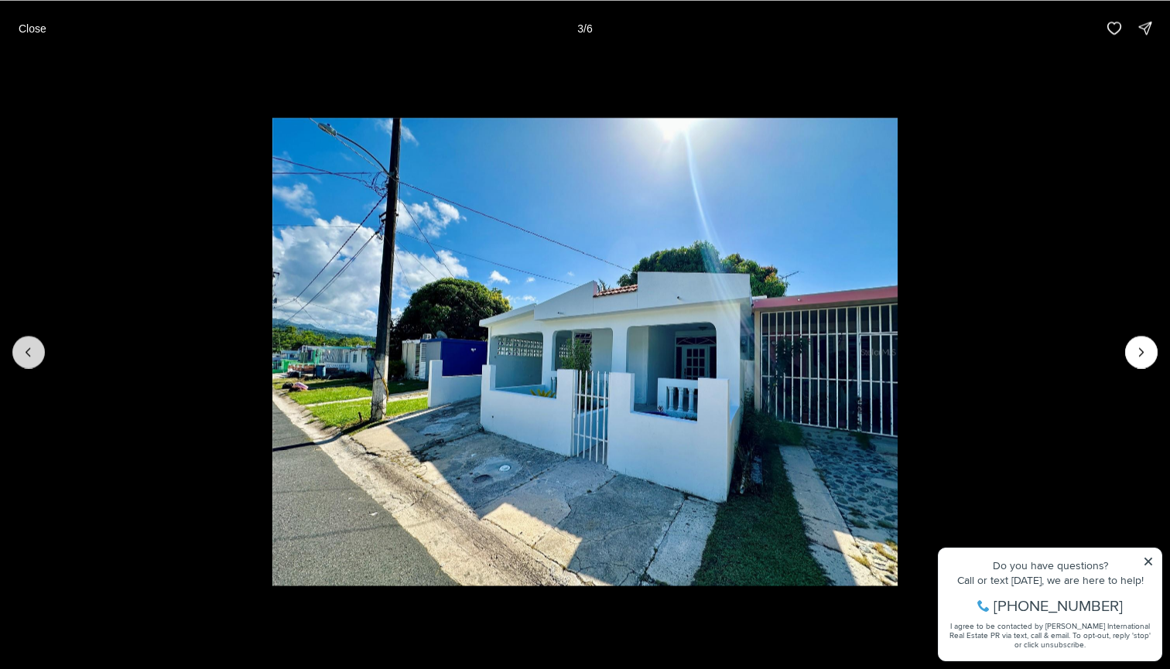
click at [29, 354] on icon "Previous slide" at bounding box center [28, 352] width 4 height 8
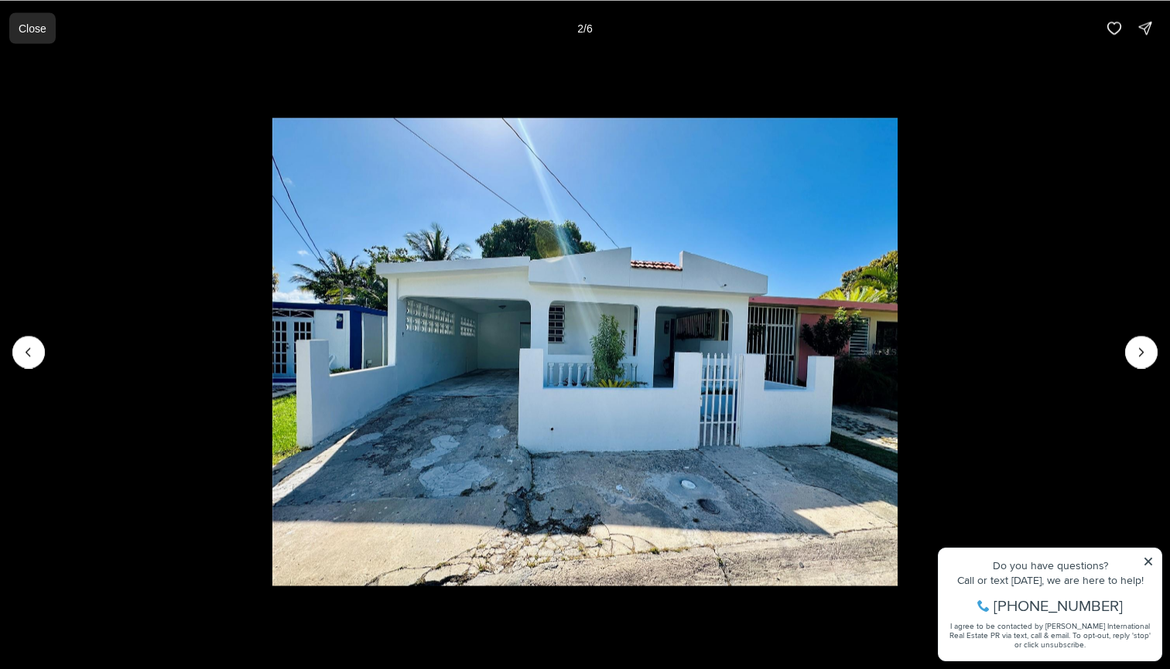
click at [48, 38] on button "Close" at bounding box center [32, 27] width 46 height 31
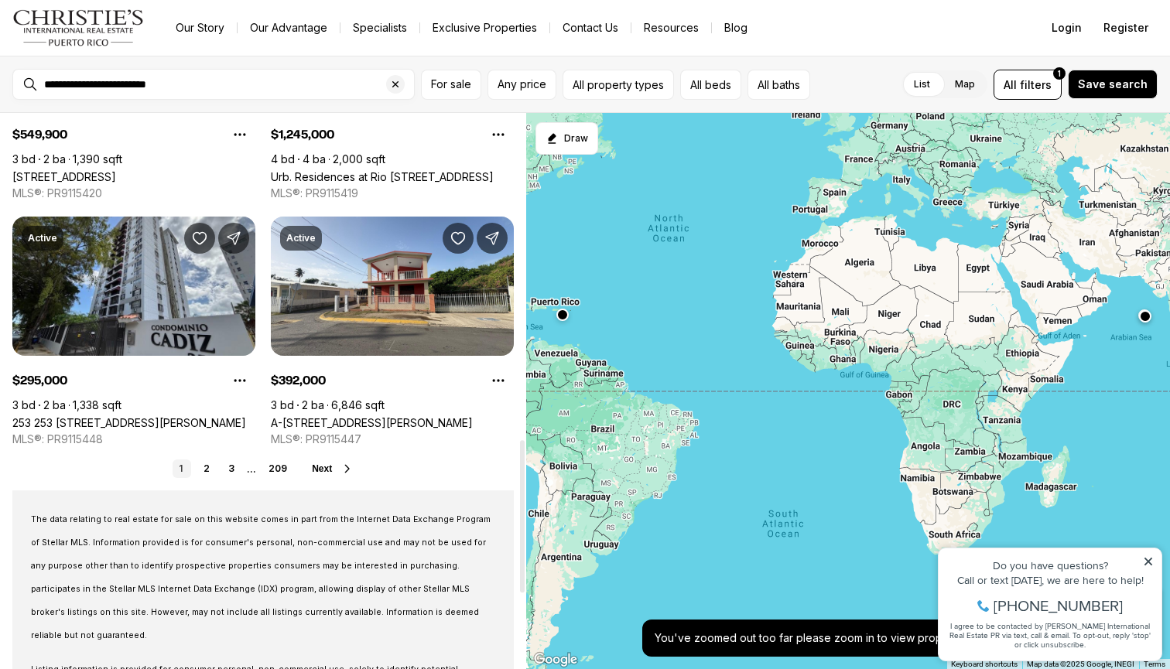
scroll to position [1168, 0]
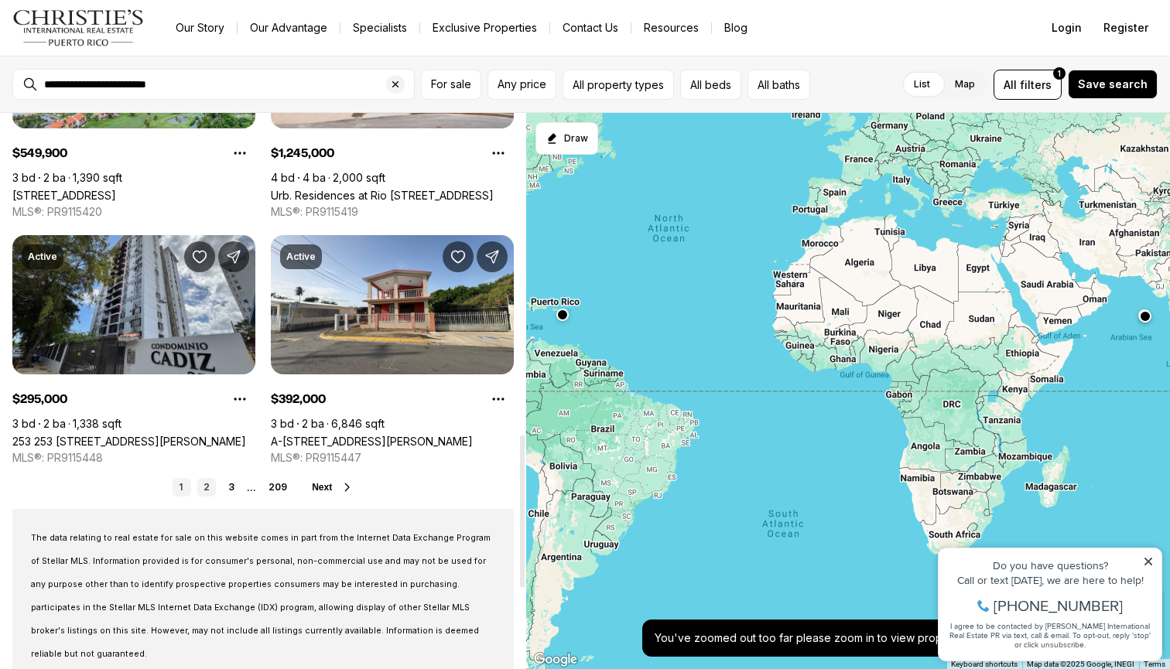
click at [210, 487] on link "2" at bounding box center [206, 487] width 19 height 19
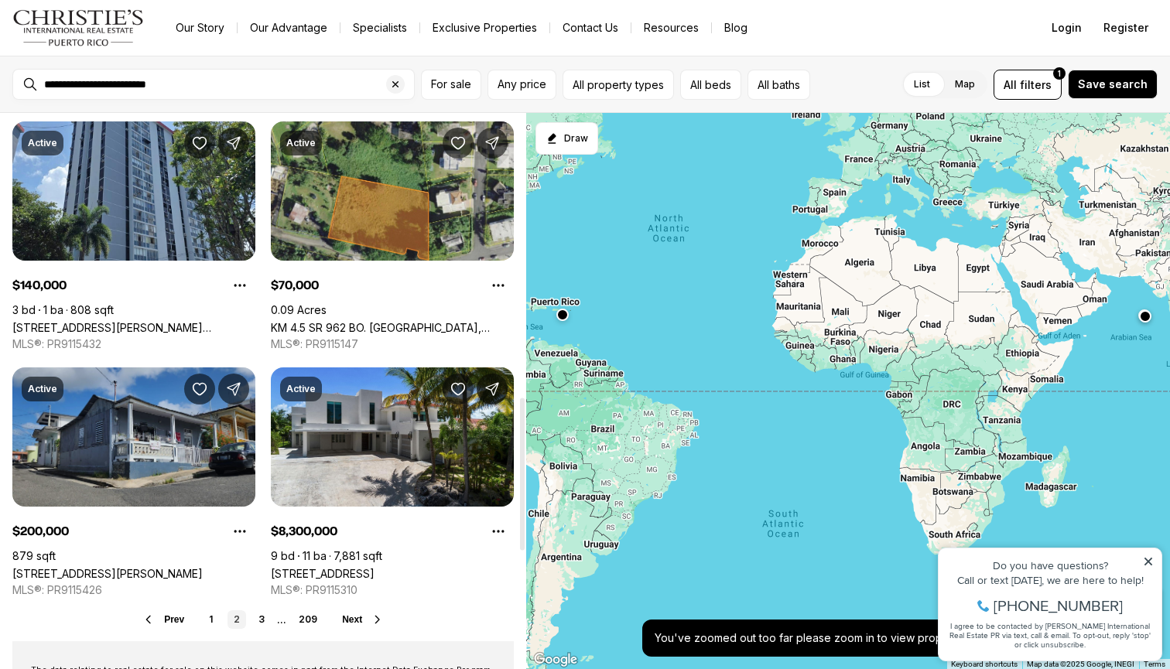
scroll to position [1037, 0]
click at [149, 566] on link "[STREET_ADDRESS][PERSON_NAME]" at bounding box center [107, 572] width 190 height 13
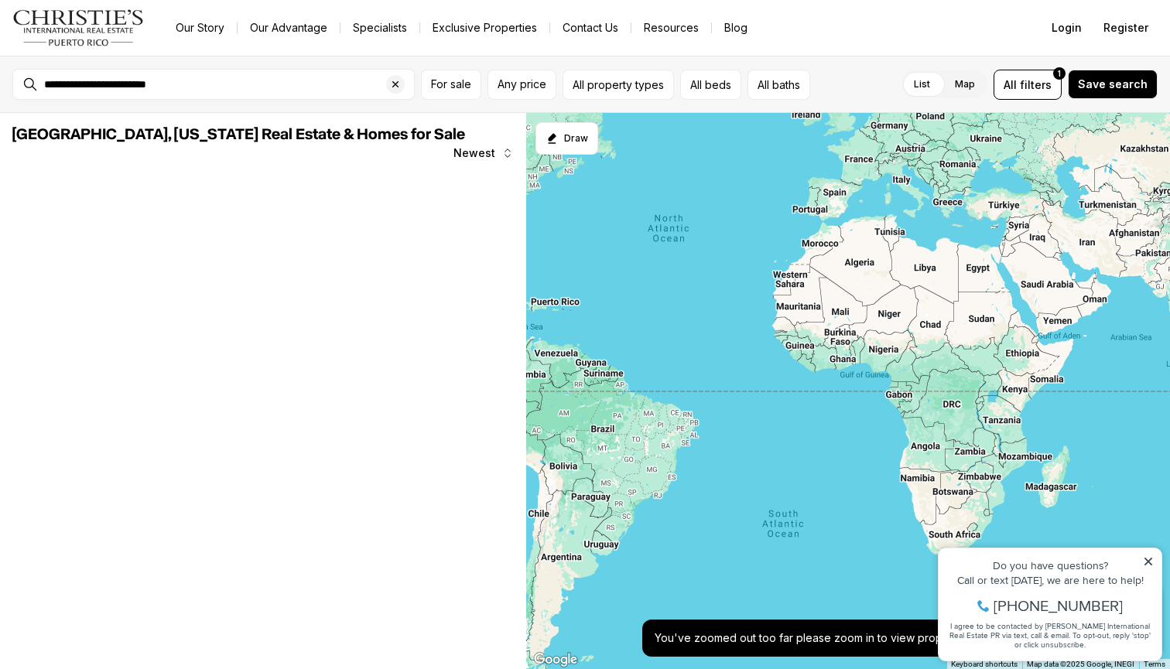
scroll to position [1037, 0]
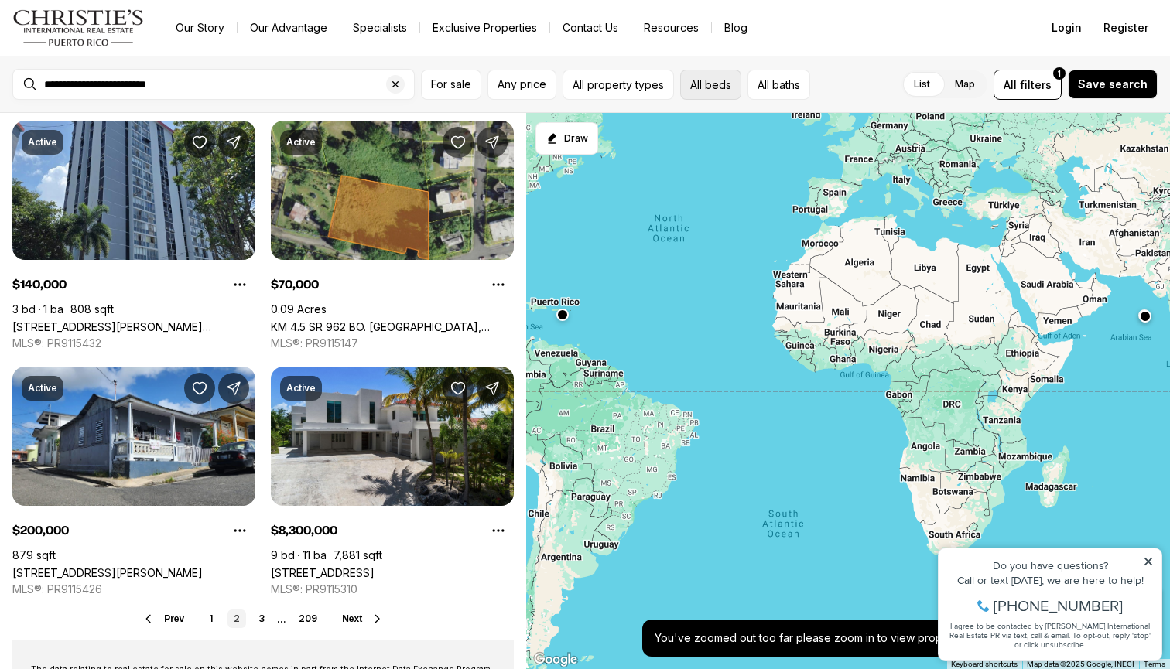
click at [721, 89] on button "All beds" at bounding box center [710, 85] width 61 height 30
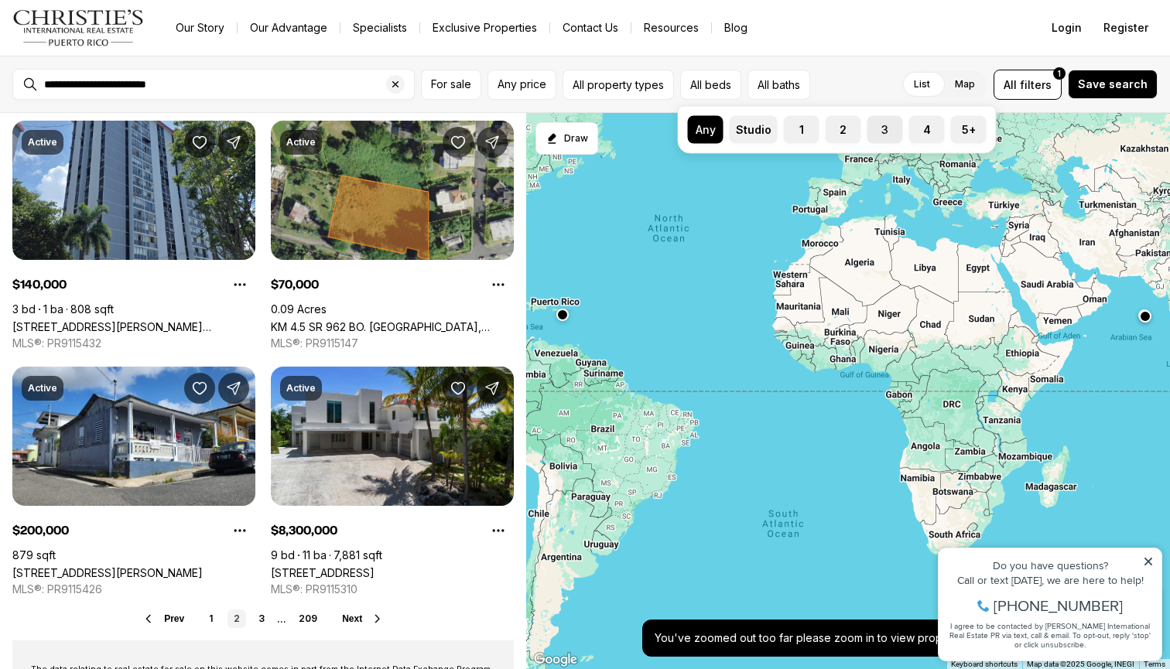
click at [891, 126] on label "3" at bounding box center [885, 130] width 36 height 28
click at [883, 126] on button "3" at bounding box center [874, 123] width 15 height 15
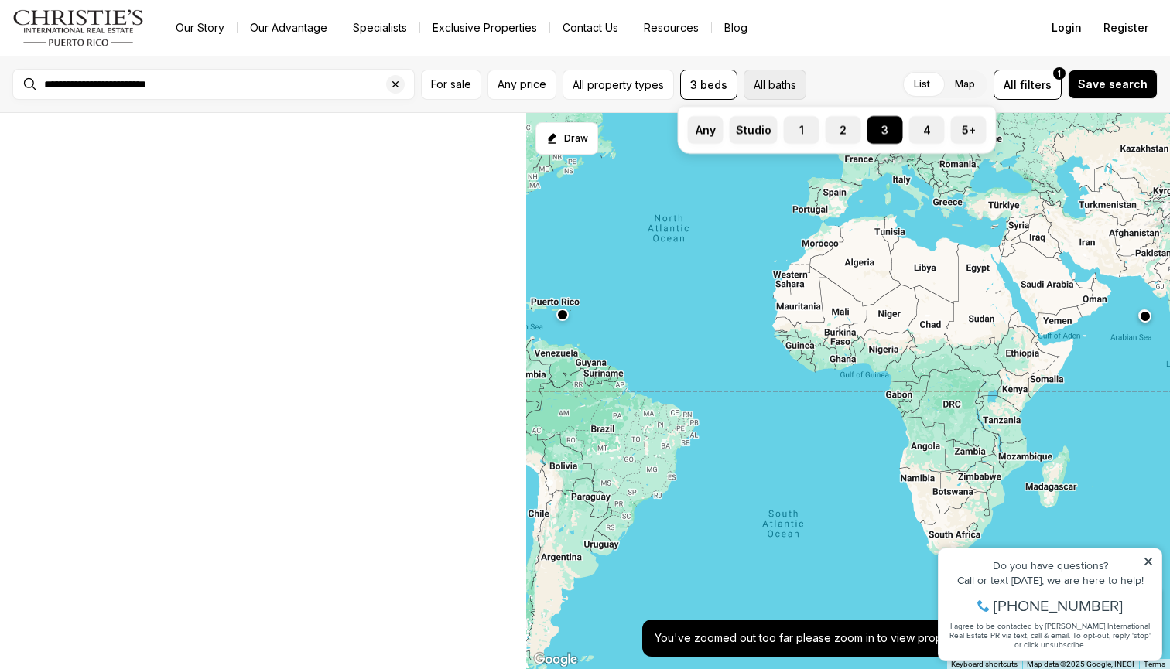
click at [785, 78] on button "All baths" at bounding box center [775, 85] width 63 height 30
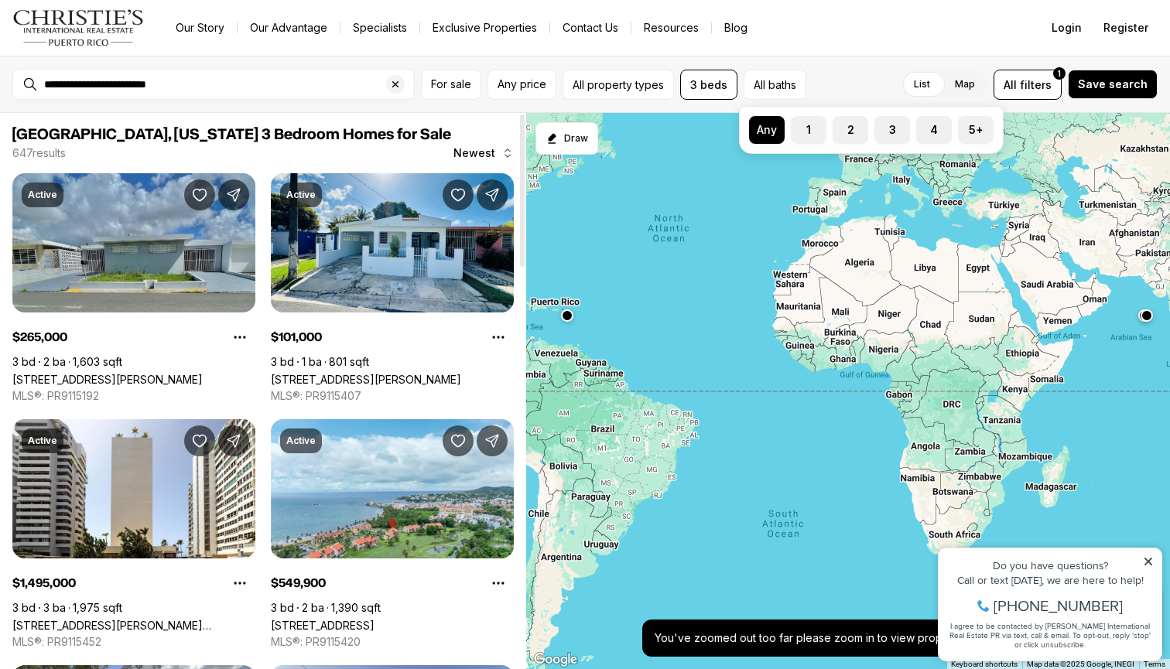
click at [61, 373] on link "[STREET_ADDRESS][PERSON_NAME]" at bounding box center [107, 379] width 190 height 13
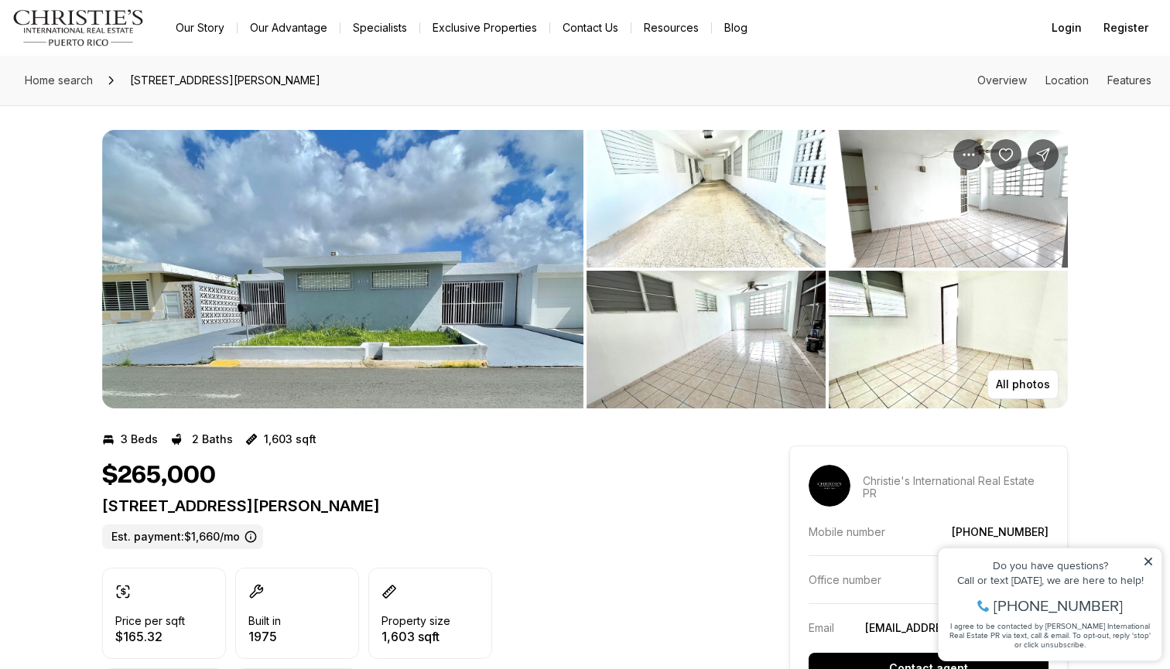
click at [761, 197] on img "View image gallery" at bounding box center [706, 199] width 239 height 138
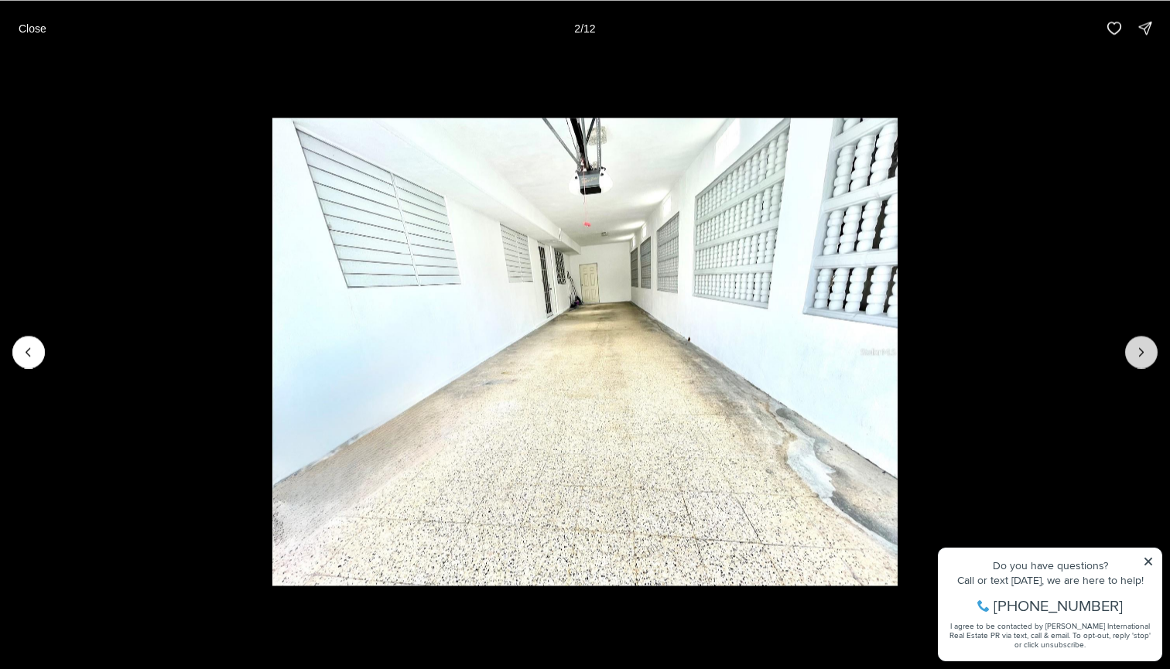
click at [1154, 361] on button "Next slide" at bounding box center [1141, 352] width 32 height 32
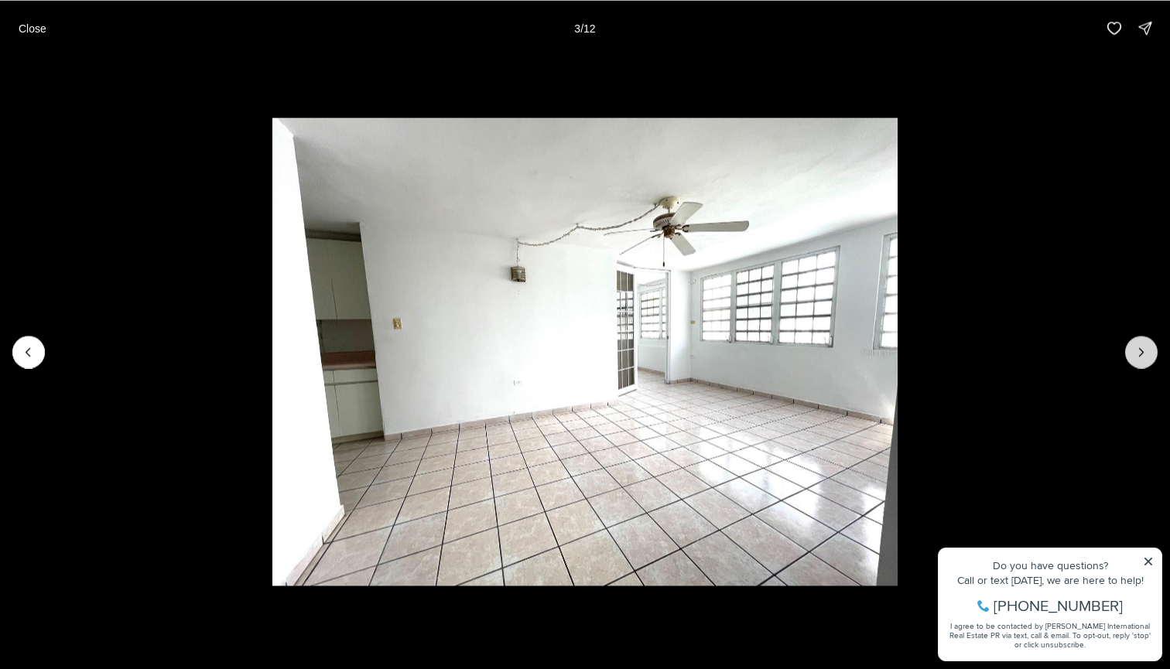
click at [1145, 355] on icon "Next slide" at bounding box center [1141, 351] width 15 height 15
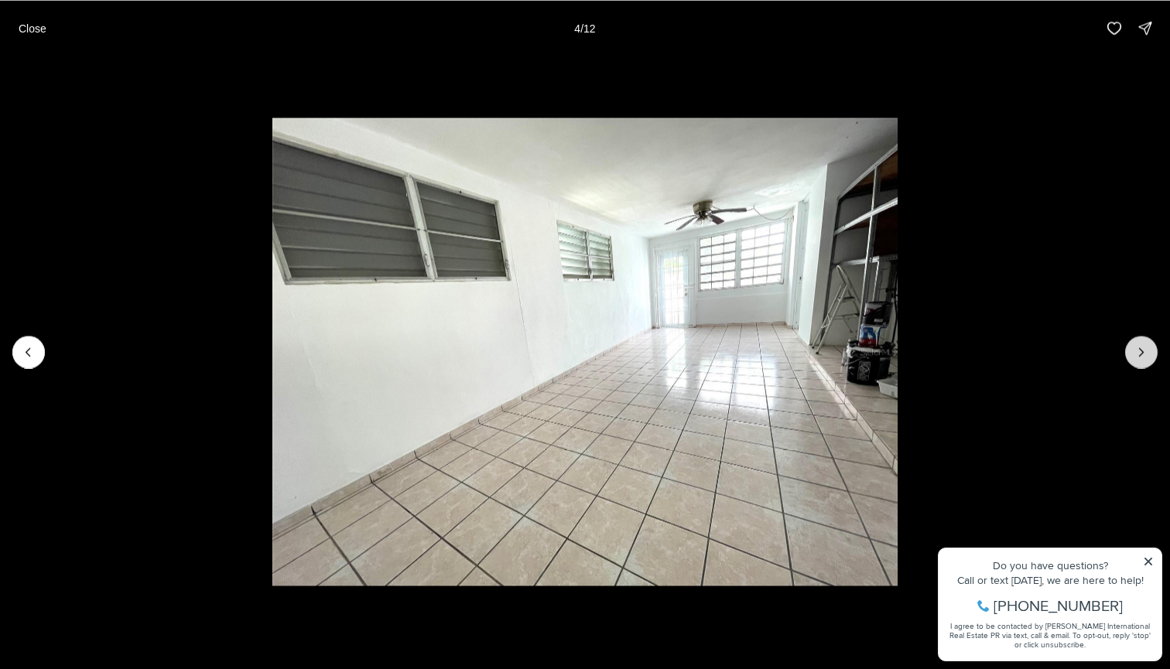
click at [1145, 355] on icon "Next slide" at bounding box center [1141, 351] width 15 height 15
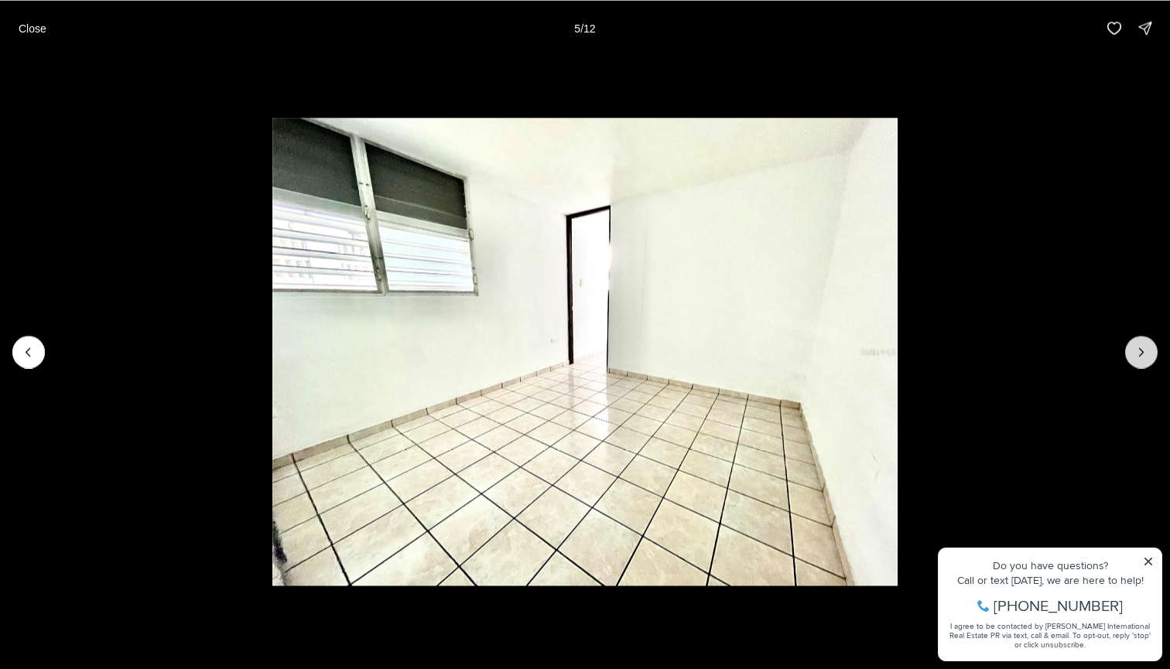
click at [1145, 355] on icon "Next slide" at bounding box center [1141, 351] width 15 height 15
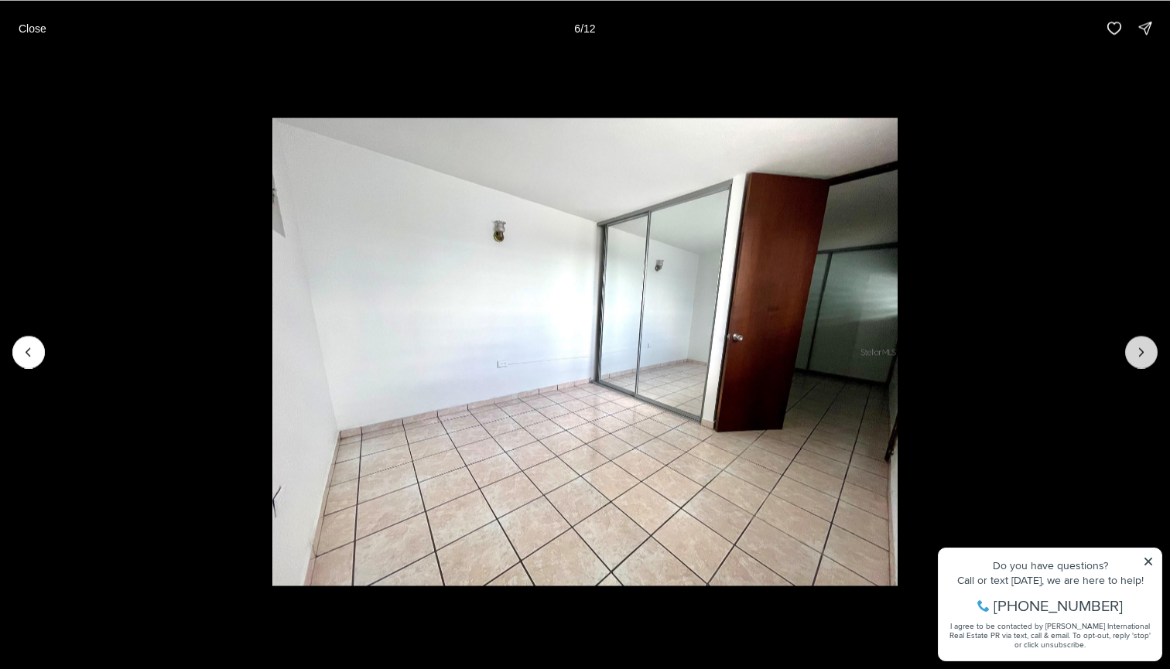
click at [1145, 354] on icon "Next slide" at bounding box center [1141, 351] width 15 height 15
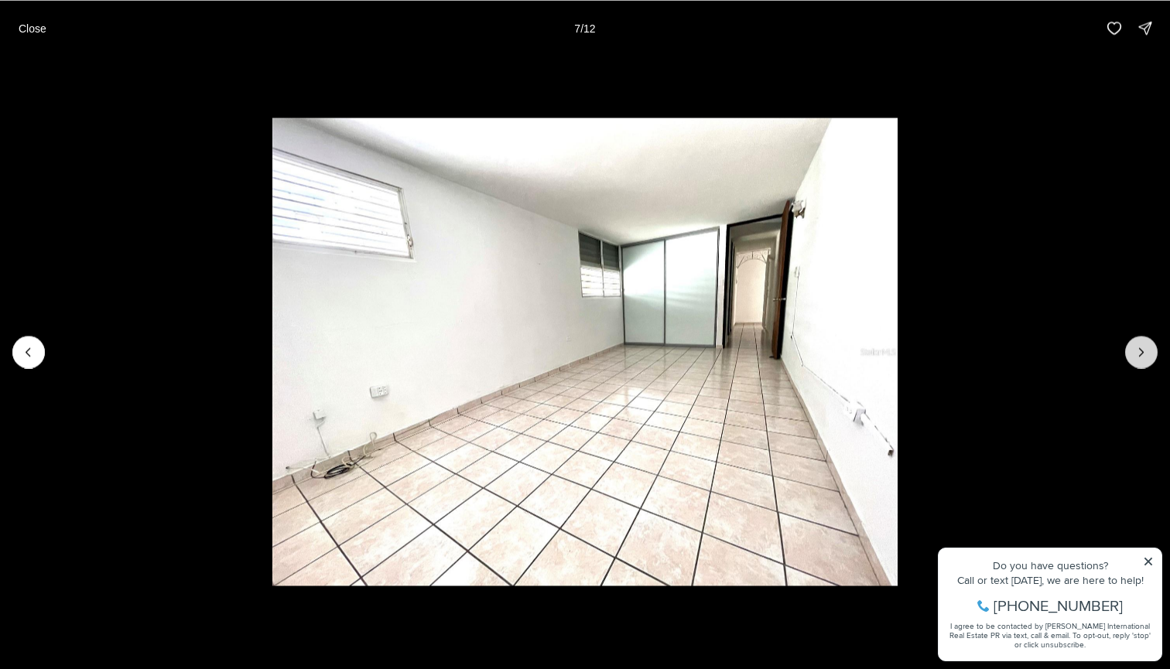
click at [1145, 354] on icon "Next slide" at bounding box center [1141, 351] width 15 height 15
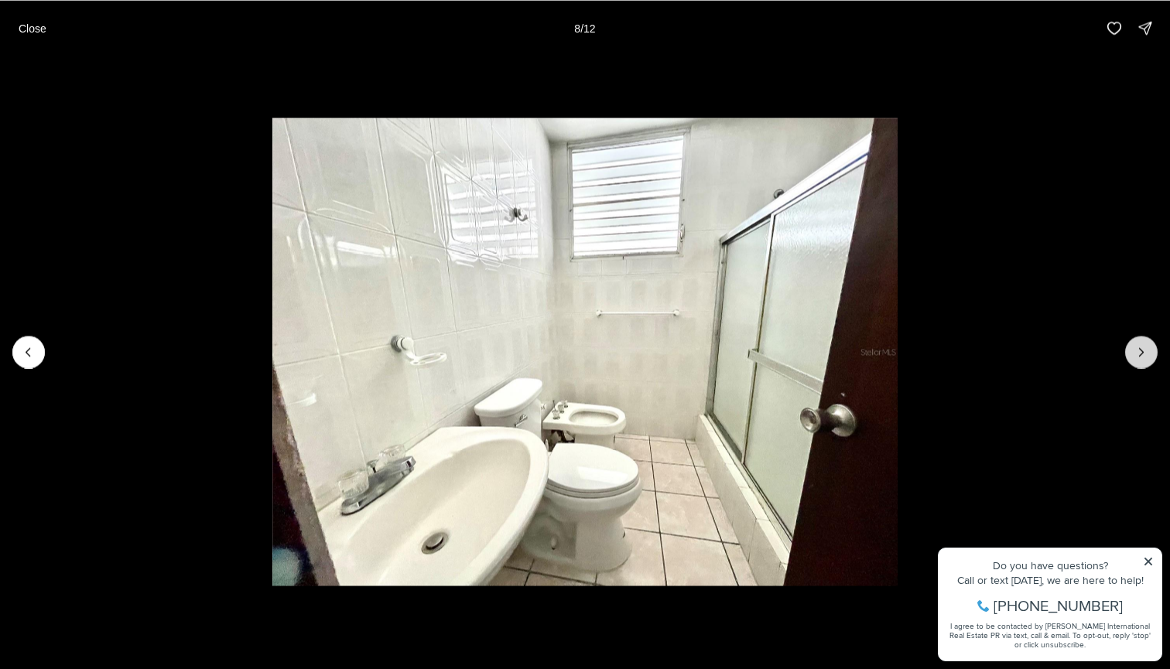
click at [1145, 354] on icon "Next slide" at bounding box center [1141, 351] width 15 height 15
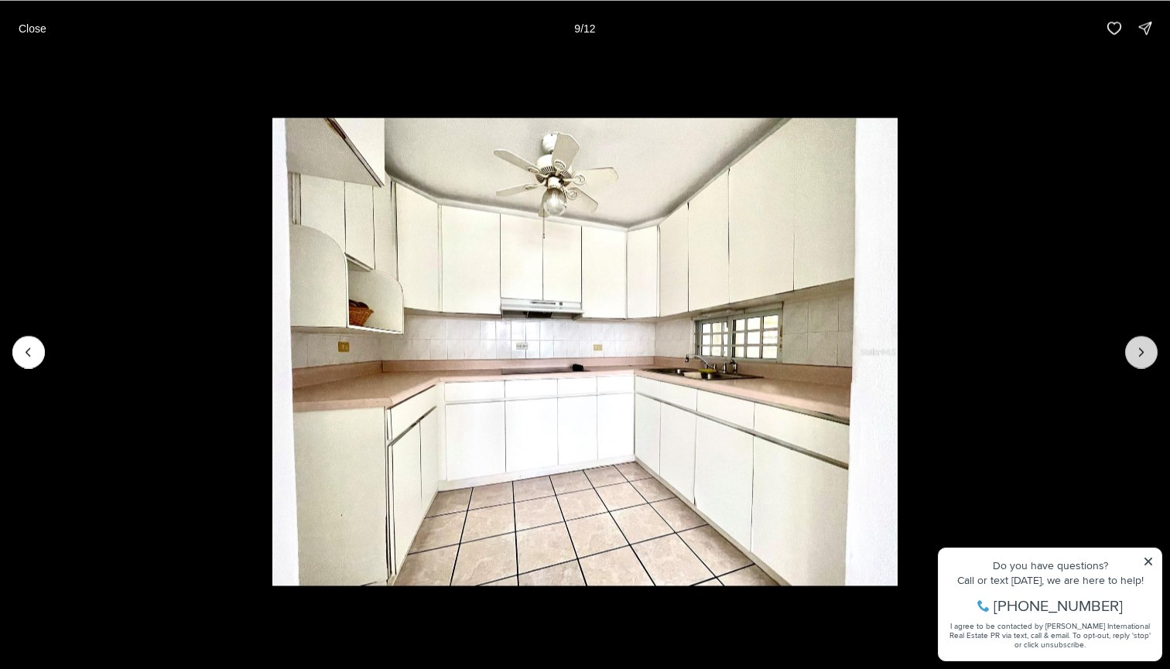
click at [1145, 354] on icon "Next slide" at bounding box center [1141, 351] width 15 height 15
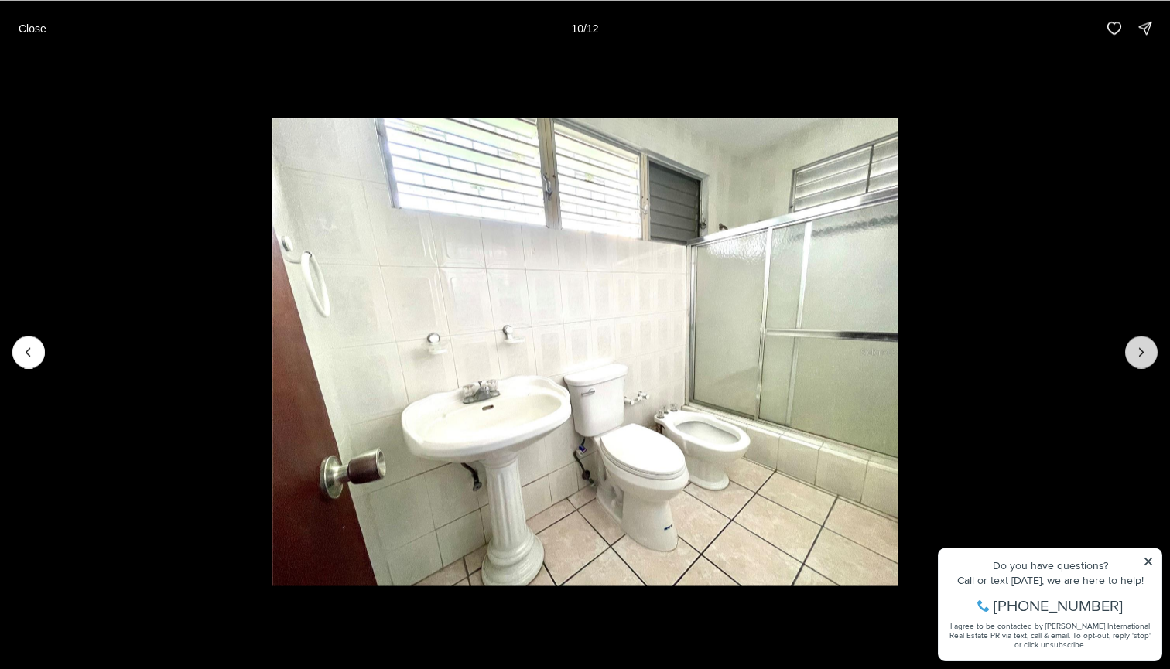
click at [1145, 354] on icon "Next slide" at bounding box center [1141, 351] width 15 height 15
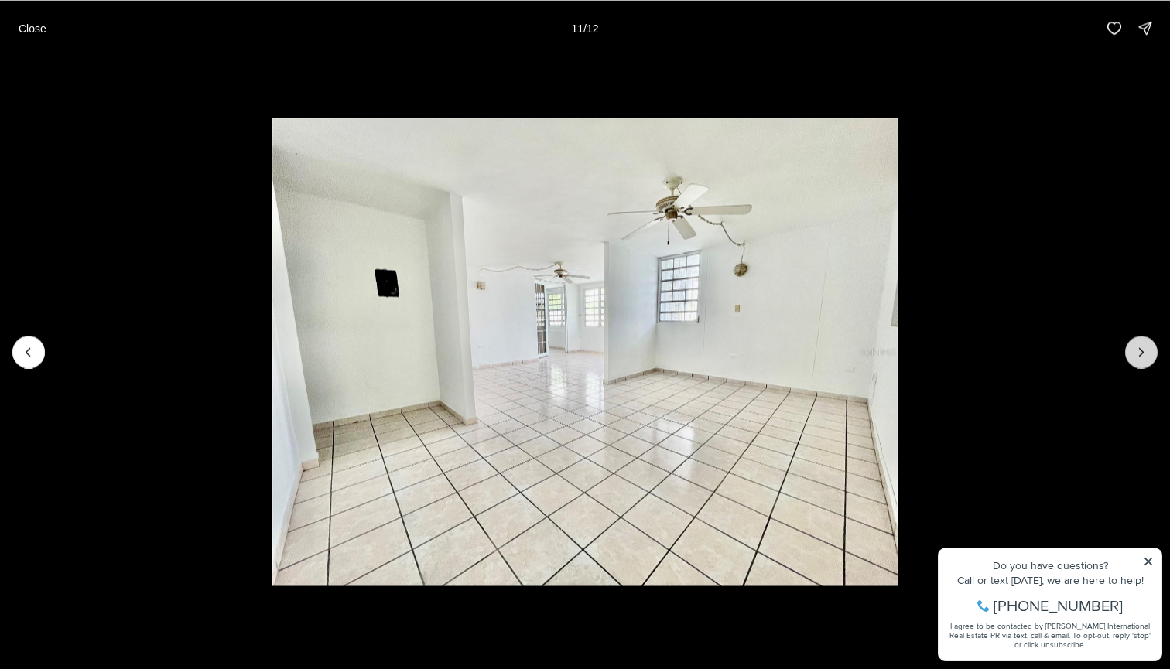
click at [1145, 354] on icon "Next slide" at bounding box center [1141, 351] width 15 height 15
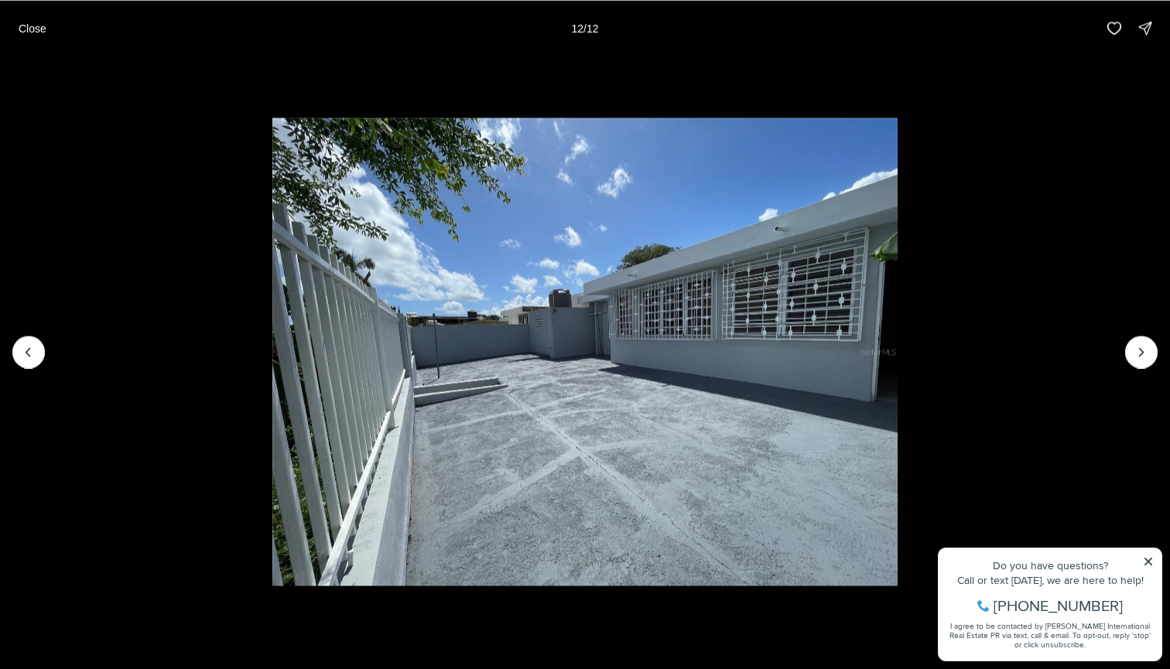
click at [1138, 347] on div at bounding box center [1141, 352] width 32 height 32
click at [1144, 347] on div at bounding box center [1141, 352] width 32 height 32
click at [39, 20] on button "Close" at bounding box center [32, 27] width 46 height 31
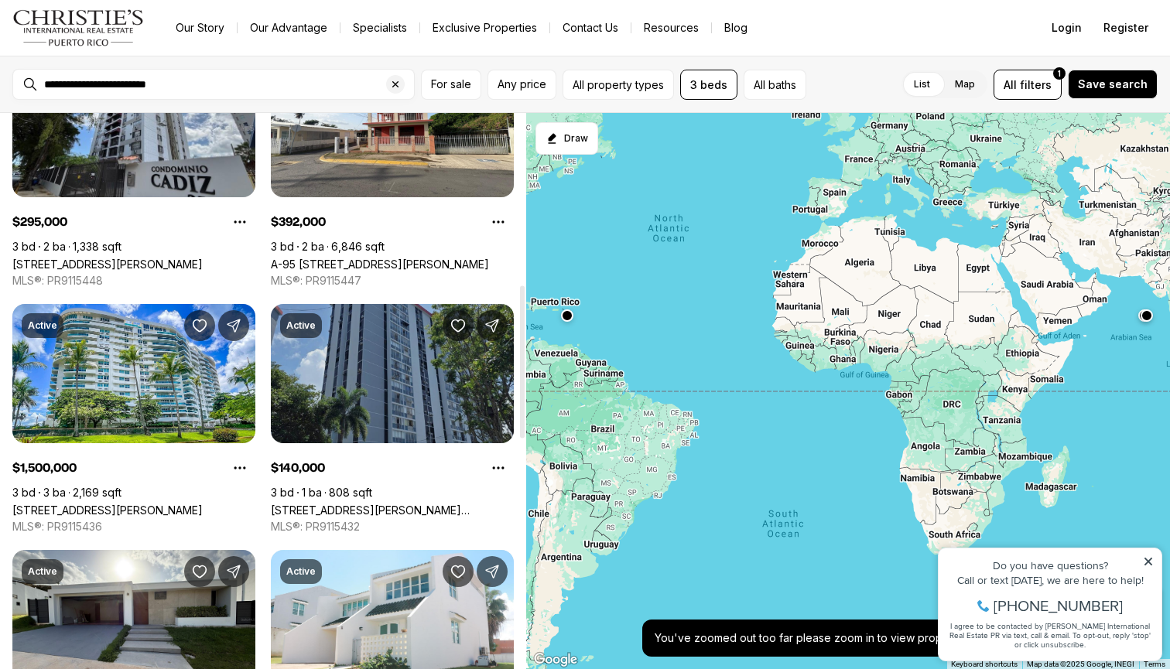
scroll to position [629, 0]
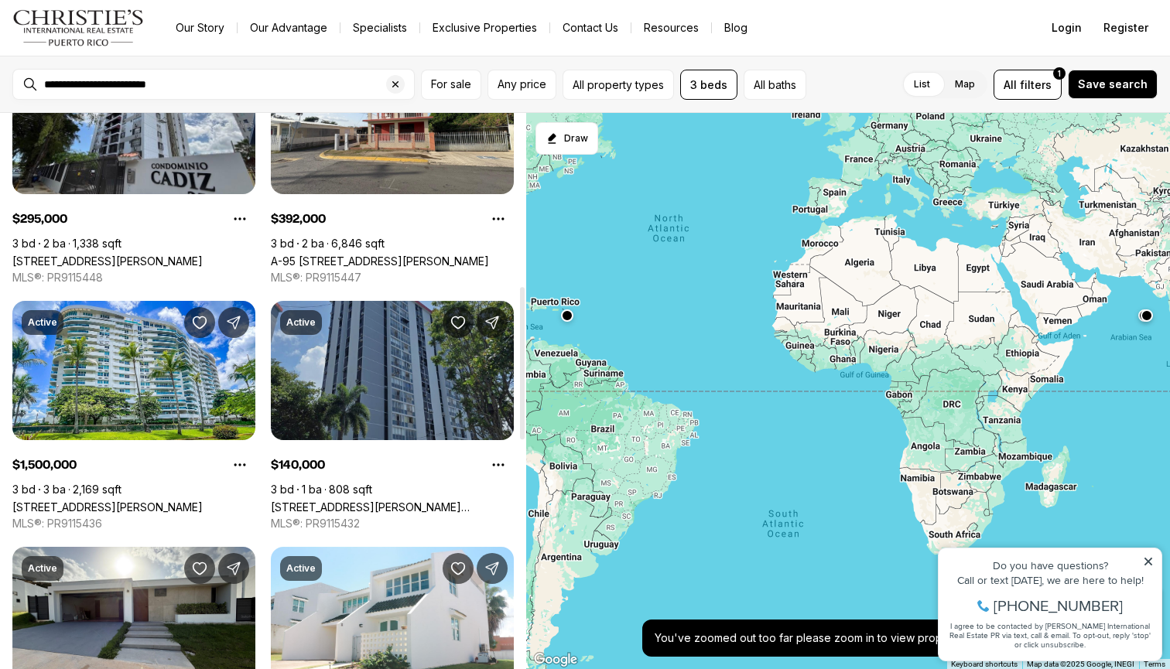
click at [425, 501] on link "[STREET_ADDRESS][PERSON_NAME][PERSON_NAME]" at bounding box center [392, 507] width 243 height 13
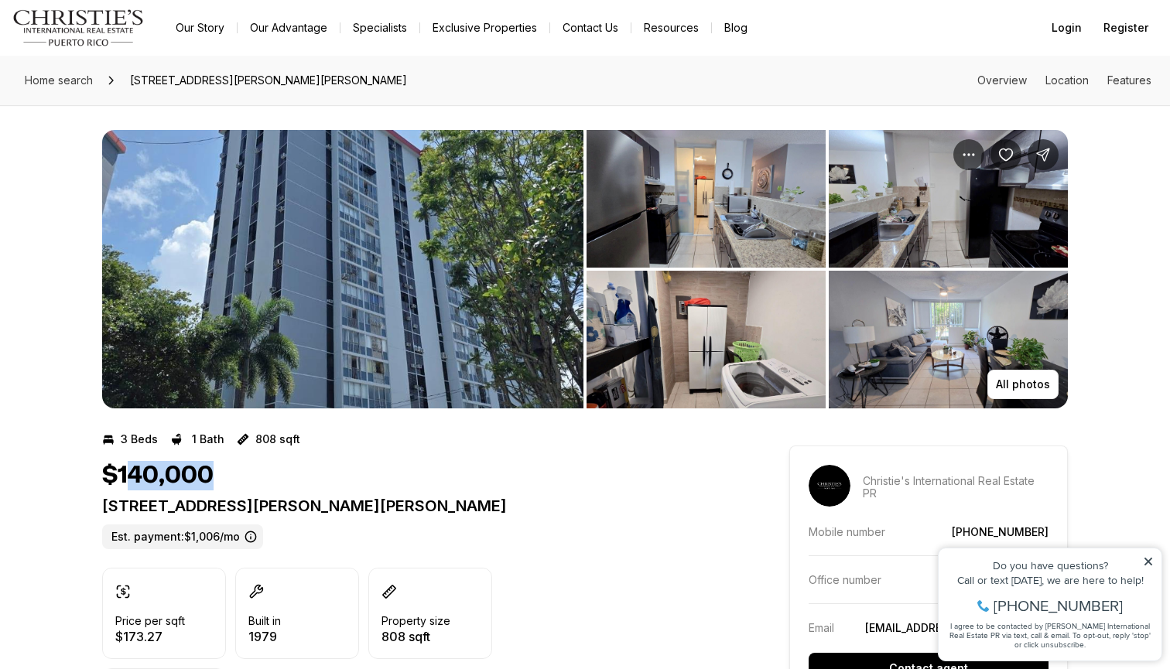
drag, startPoint x: 123, startPoint y: 480, endPoint x: 203, endPoint y: 480, distance: 79.7
click at [203, 480] on h1 "$140,000" at bounding box center [157, 475] width 111 height 29
click at [495, 366] on img "View image gallery" at bounding box center [342, 269] width 481 height 279
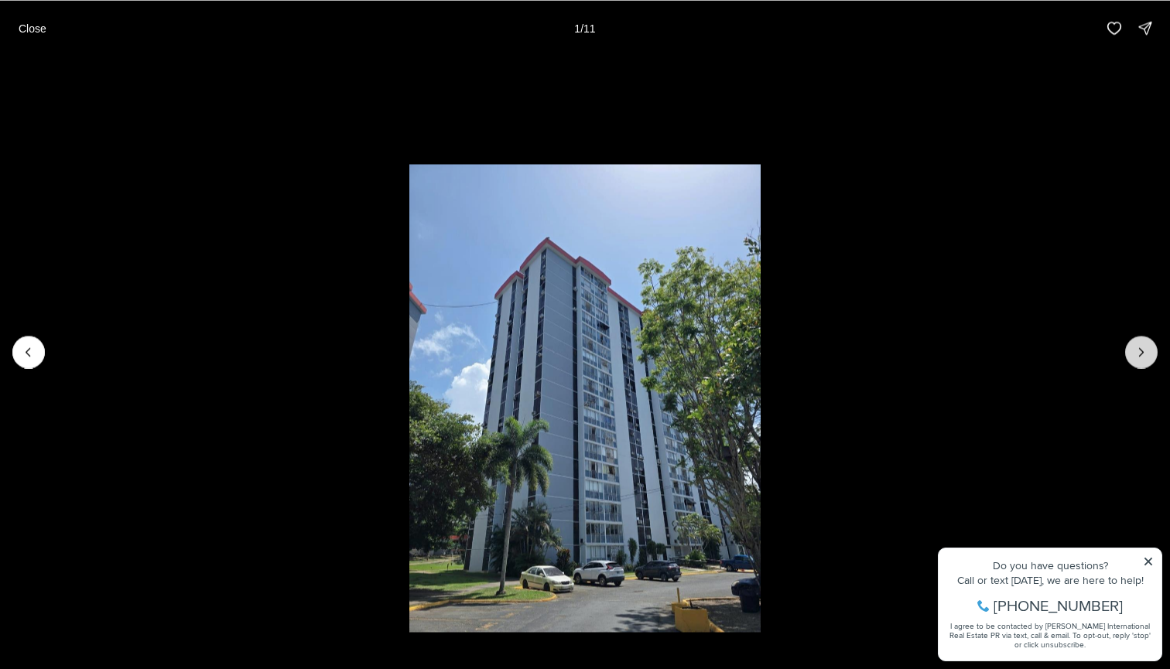
click at [1151, 344] on button "Next slide" at bounding box center [1141, 352] width 32 height 32
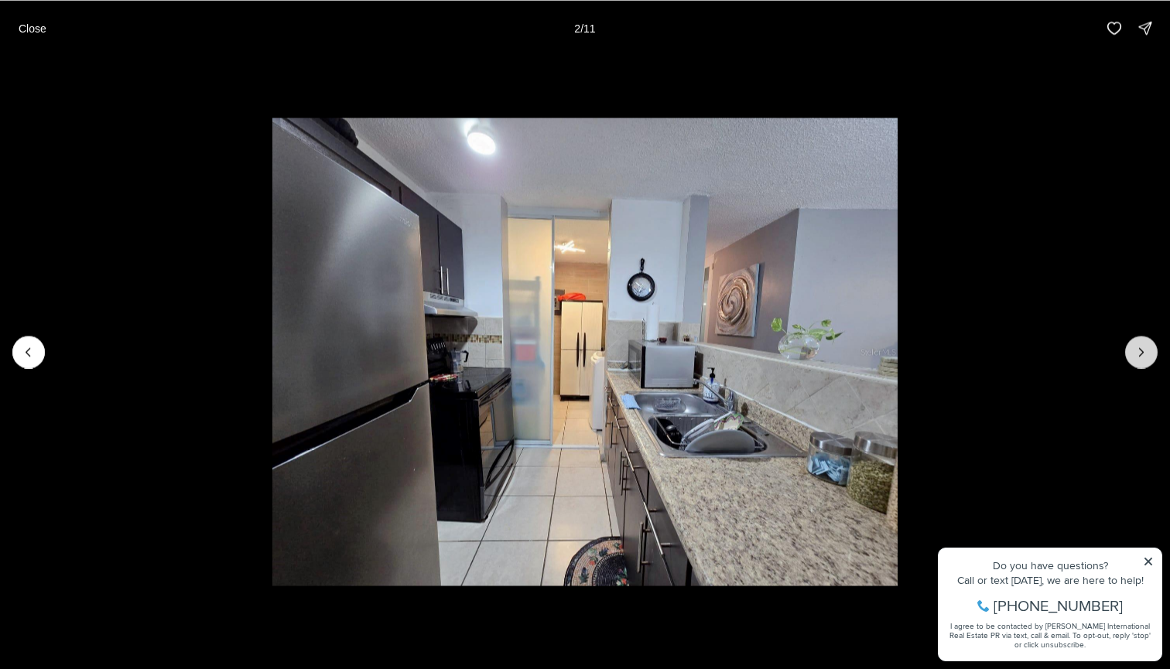
click at [1151, 344] on button "Next slide" at bounding box center [1141, 352] width 32 height 32
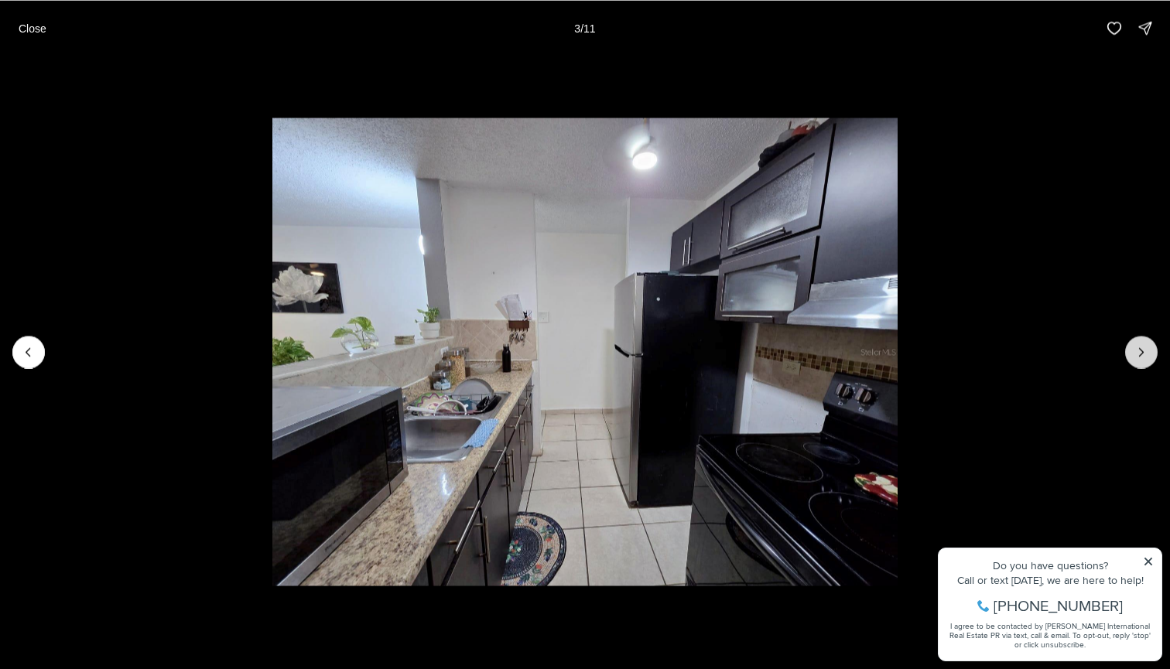
click at [1151, 344] on button "Next slide" at bounding box center [1141, 352] width 32 height 32
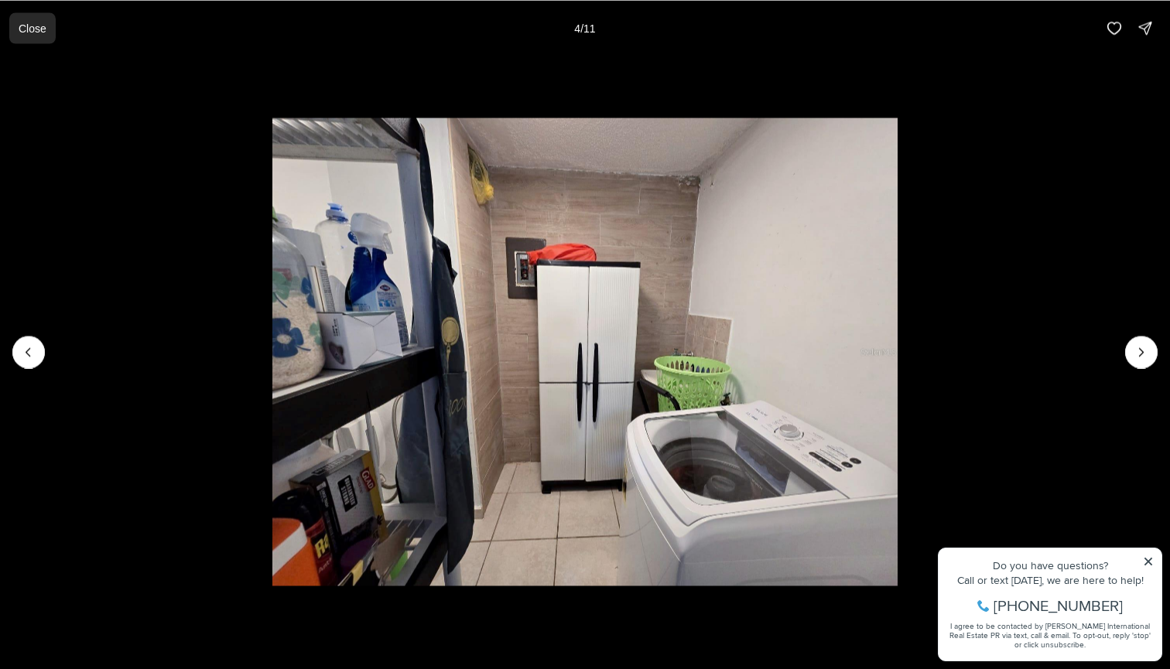
click at [19, 26] on p "Close" at bounding box center [33, 28] width 28 height 12
